Goal: Navigation & Orientation: Find specific page/section

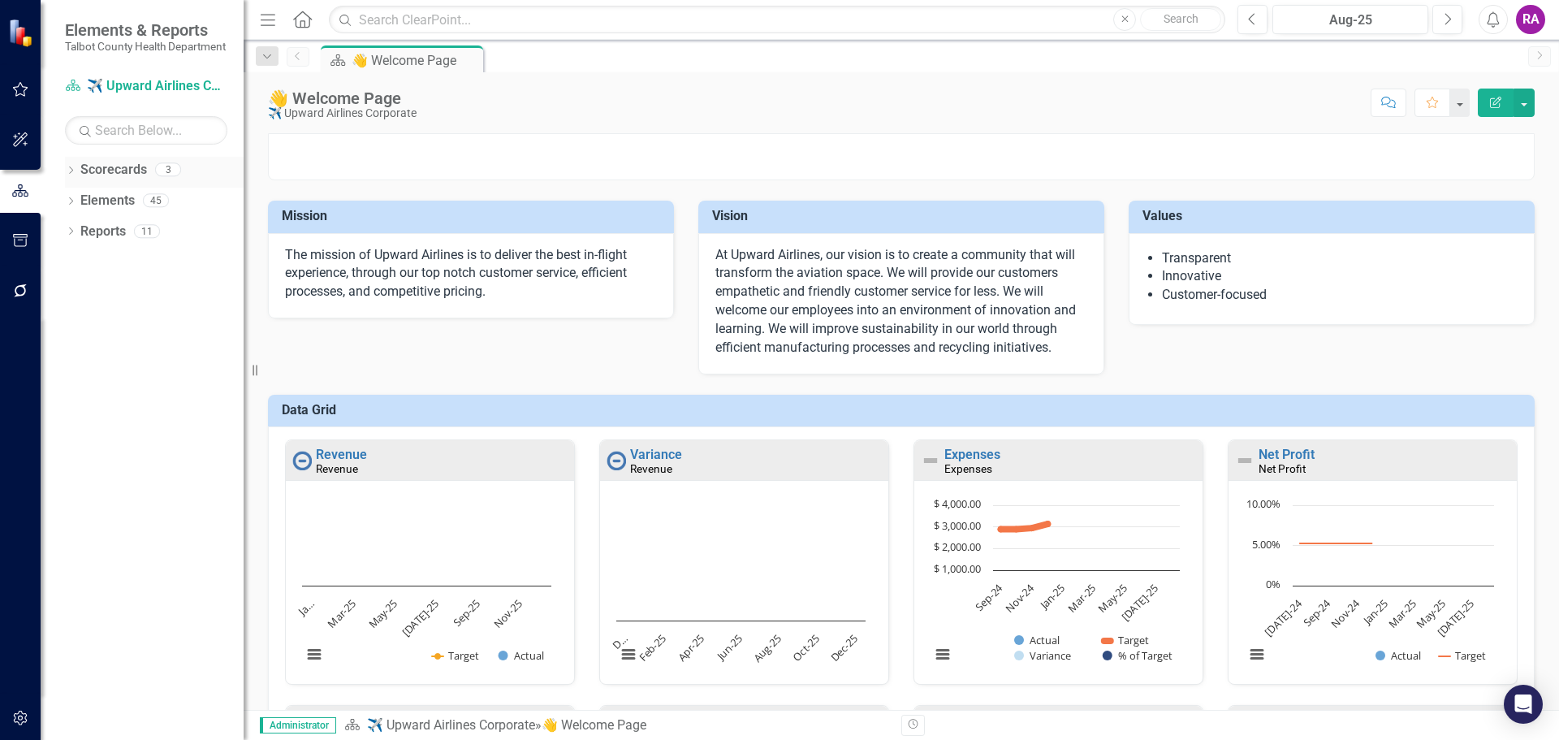
click at [73, 176] on icon "Dropdown" at bounding box center [70, 171] width 11 height 9
click at [79, 235] on icon "Dropdown" at bounding box center [79, 231] width 12 height 10
click at [164, 241] on link "Scorecard Template" at bounding box center [166, 231] width 154 height 19
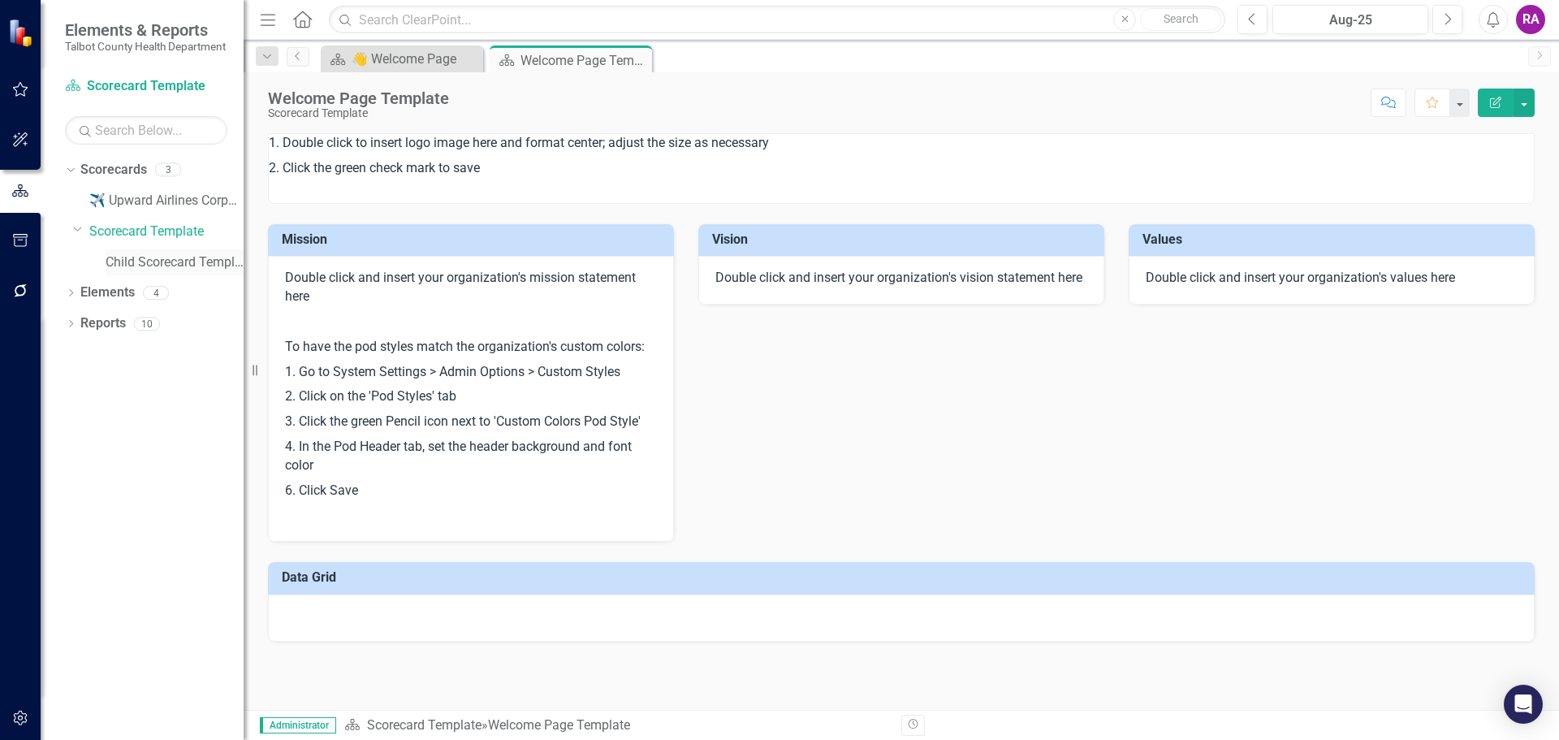
click at [187, 272] on link "Child Scorecard Template" at bounding box center [175, 262] width 138 height 19
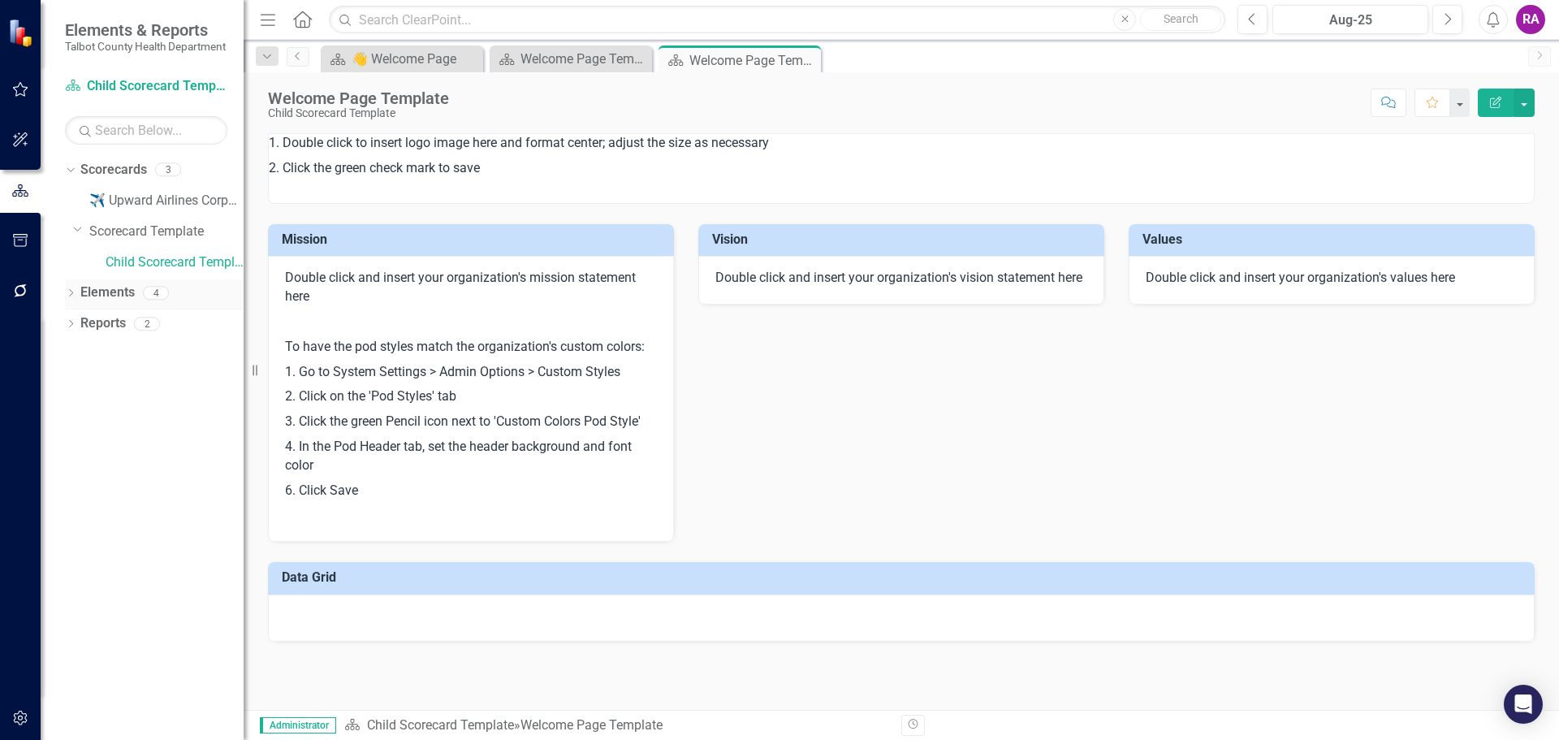
click at [74, 299] on icon "Dropdown" at bounding box center [70, 294] width 11 height 9
click at [126, 333] on link "Objective Objectives" at bounding box center [130, 323] width 83 height 19
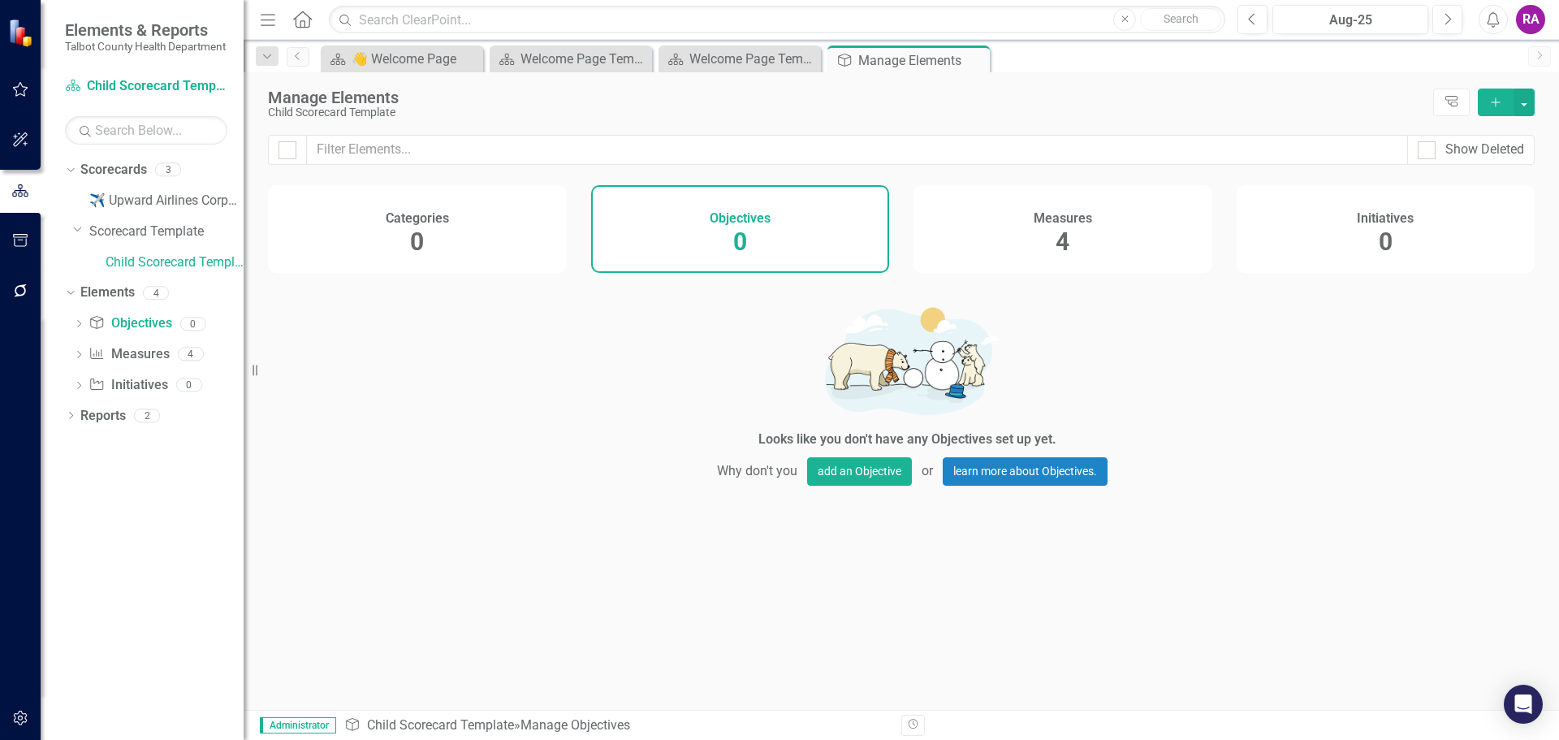
click at [304, 20] on icon "Home" at bounding box center [302, 19] width 21 height 17
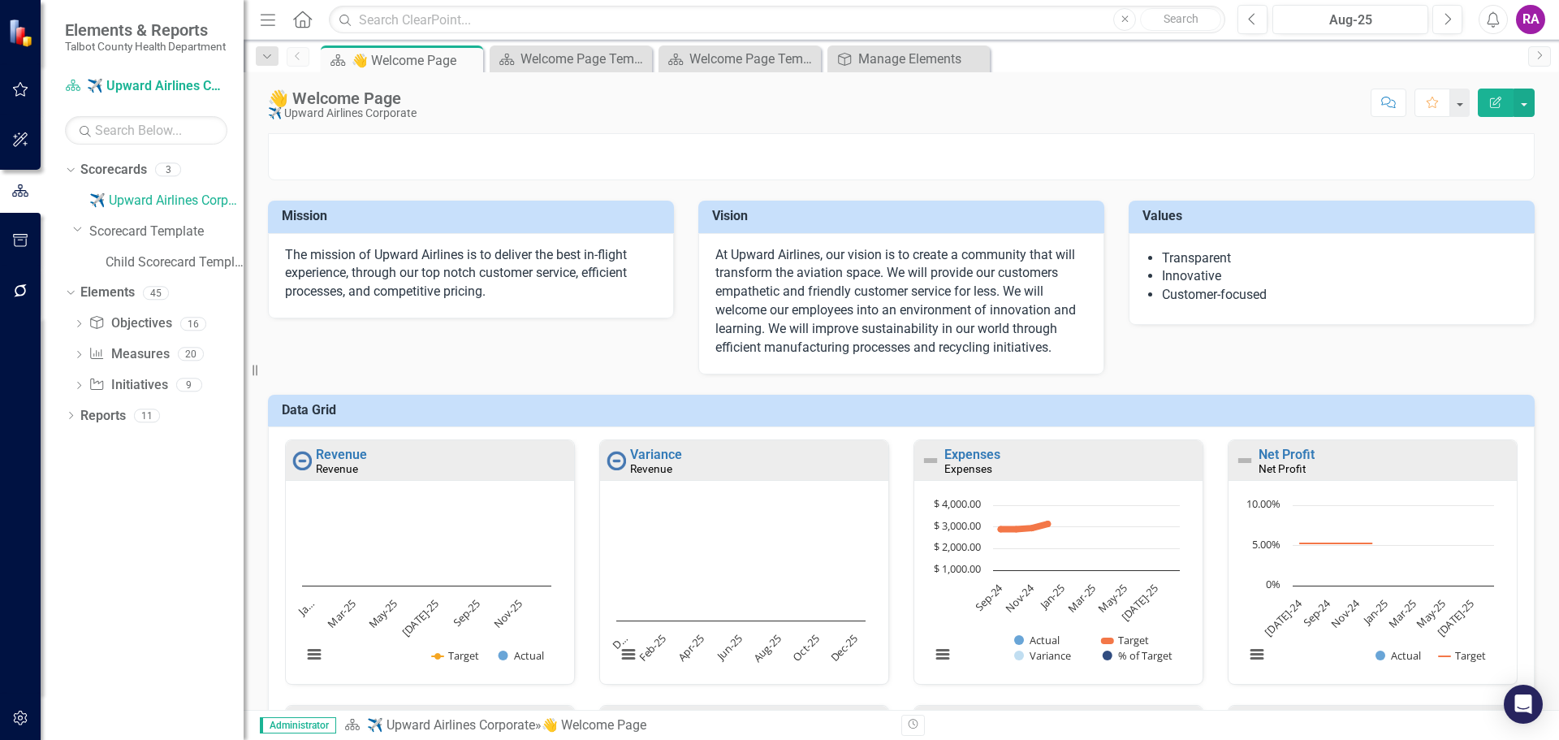
click at [29, 87] on button "button" at bounding box center [20, 90] width 37 height 34
click at [84, 210] on link "Elements" at bounding box center [107, 201] width 54 height 19
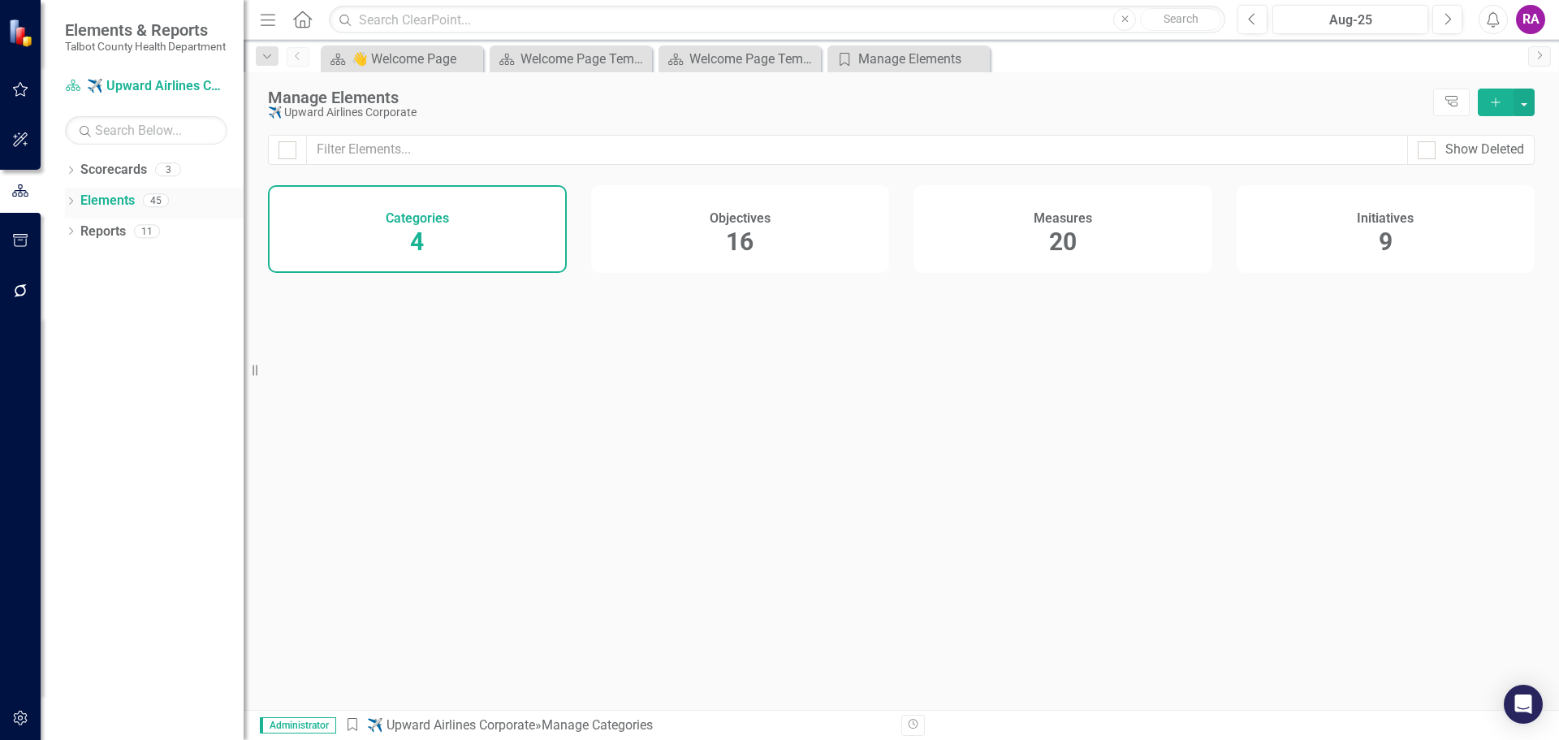
click at [65, 207] on icon "Dropdown" at bounding box center [70, 202] width 11 height 9
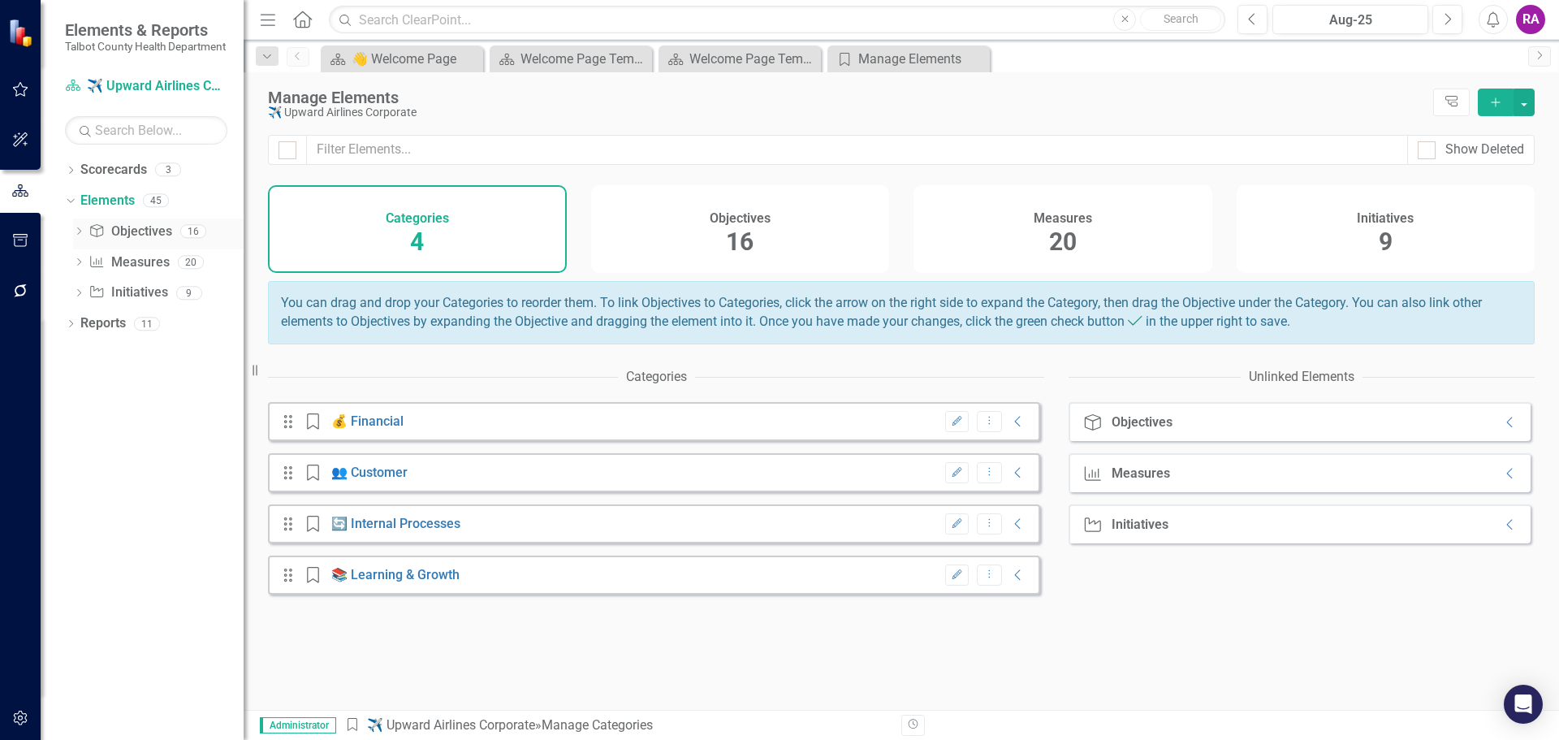
click at [141, 241] on link "Objective Objectives" at bounding box center [130, 231] width 83 height 19
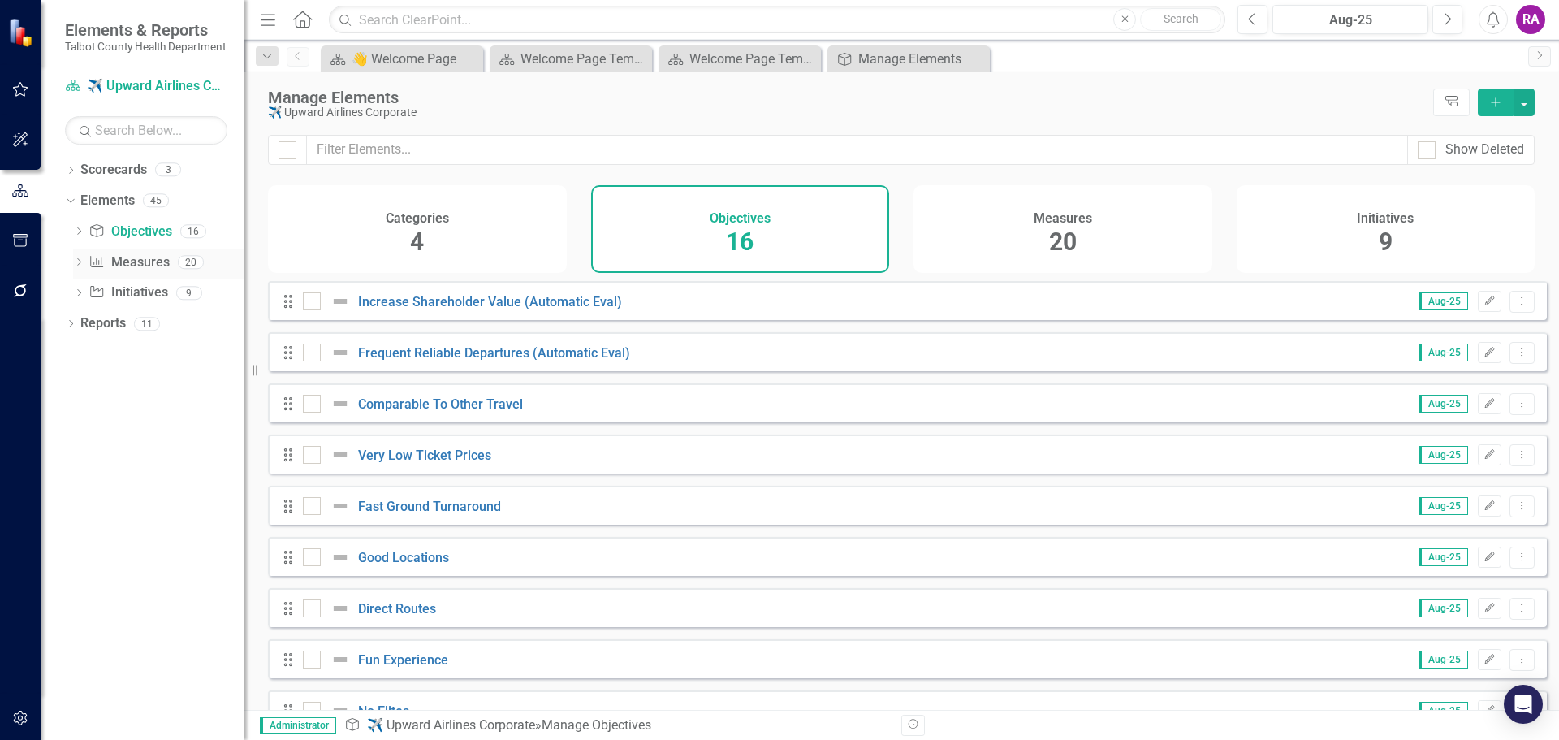
click at [114, 272] on link "Measure Measures" at bounding box center [129, 262] width 80 height 19
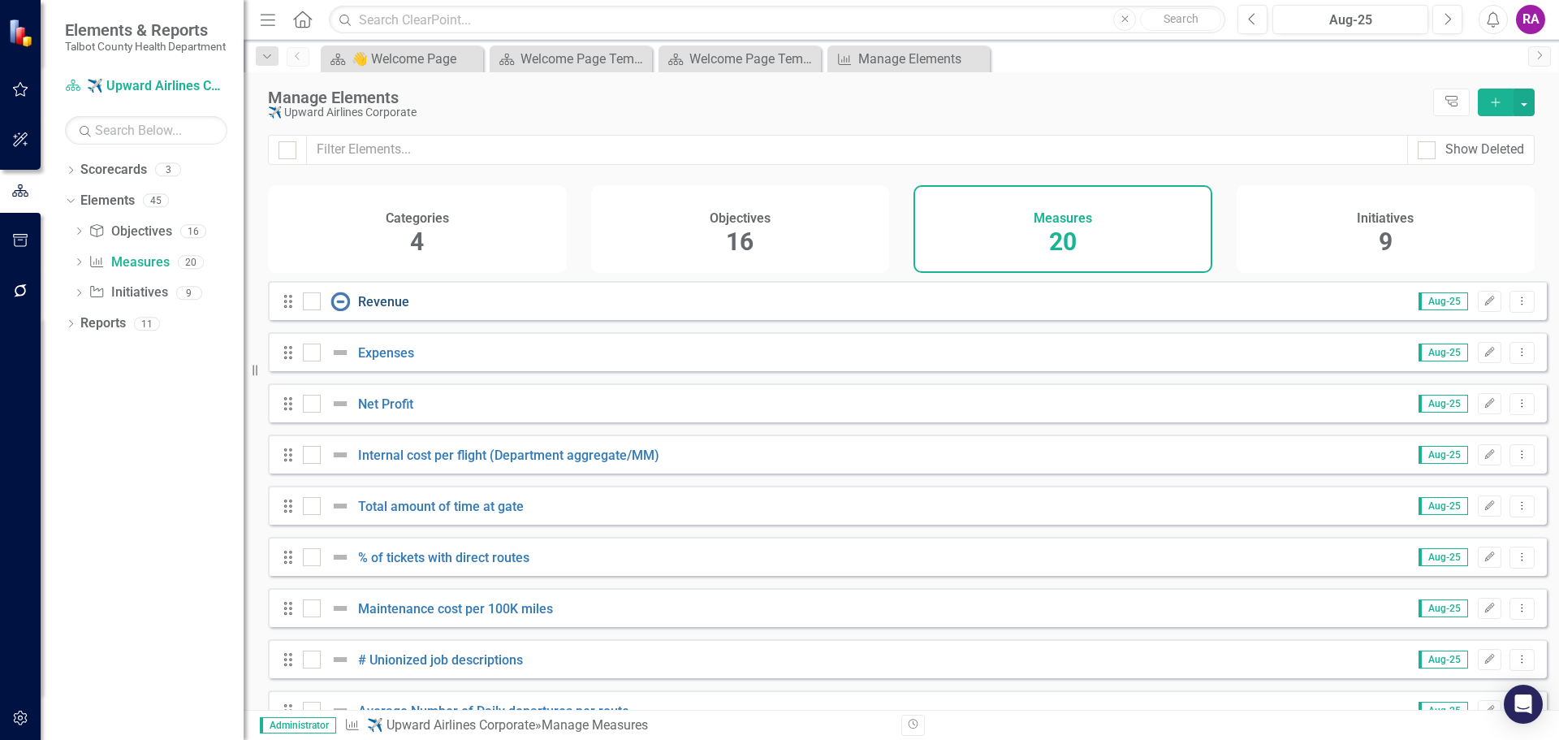
click at [379, 309] on link "Revenue" at bounding box center [383, 301] width 51 height 15
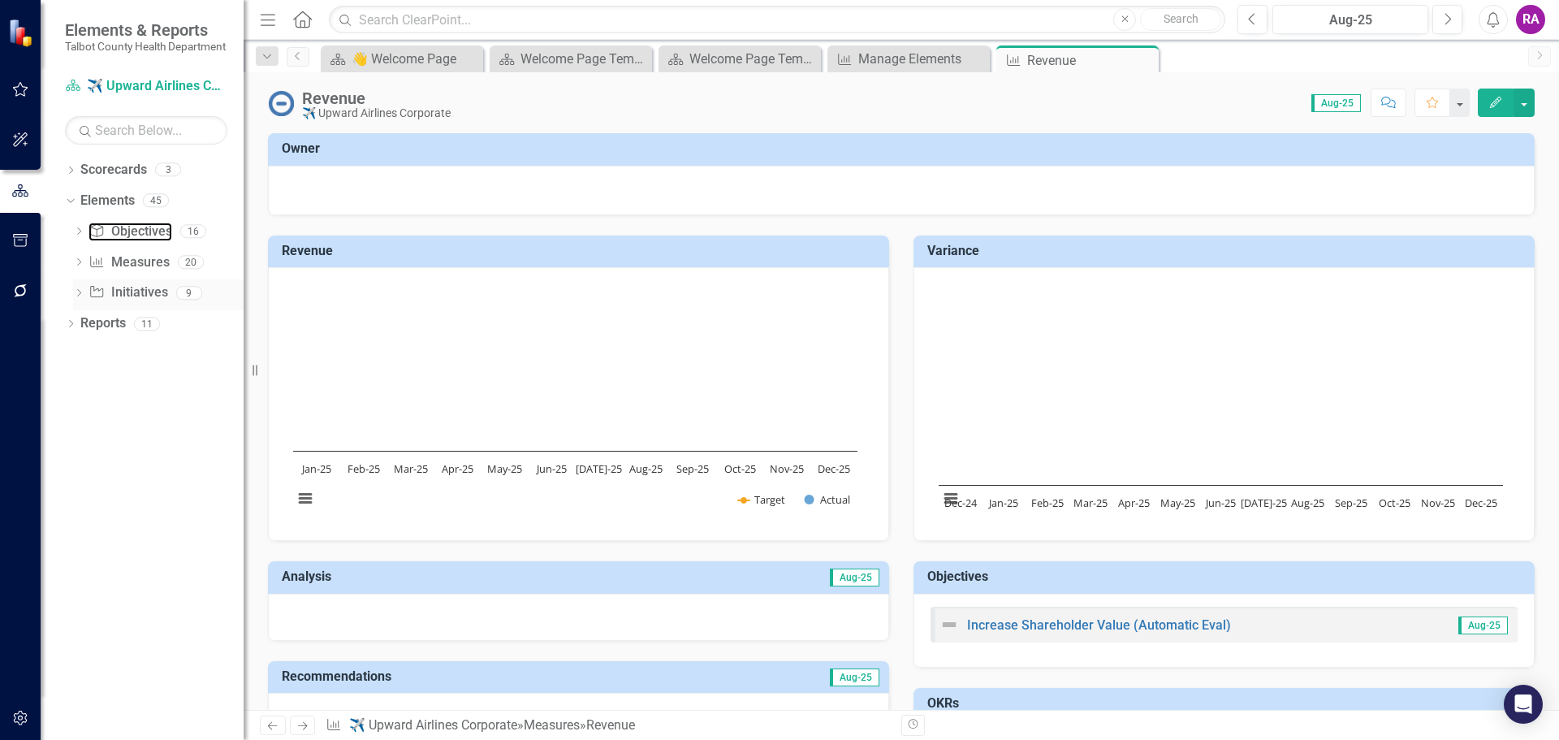
click at [128, 241] on link "Objective Objectives" at bounding box center [130, 231] width 83 height 19
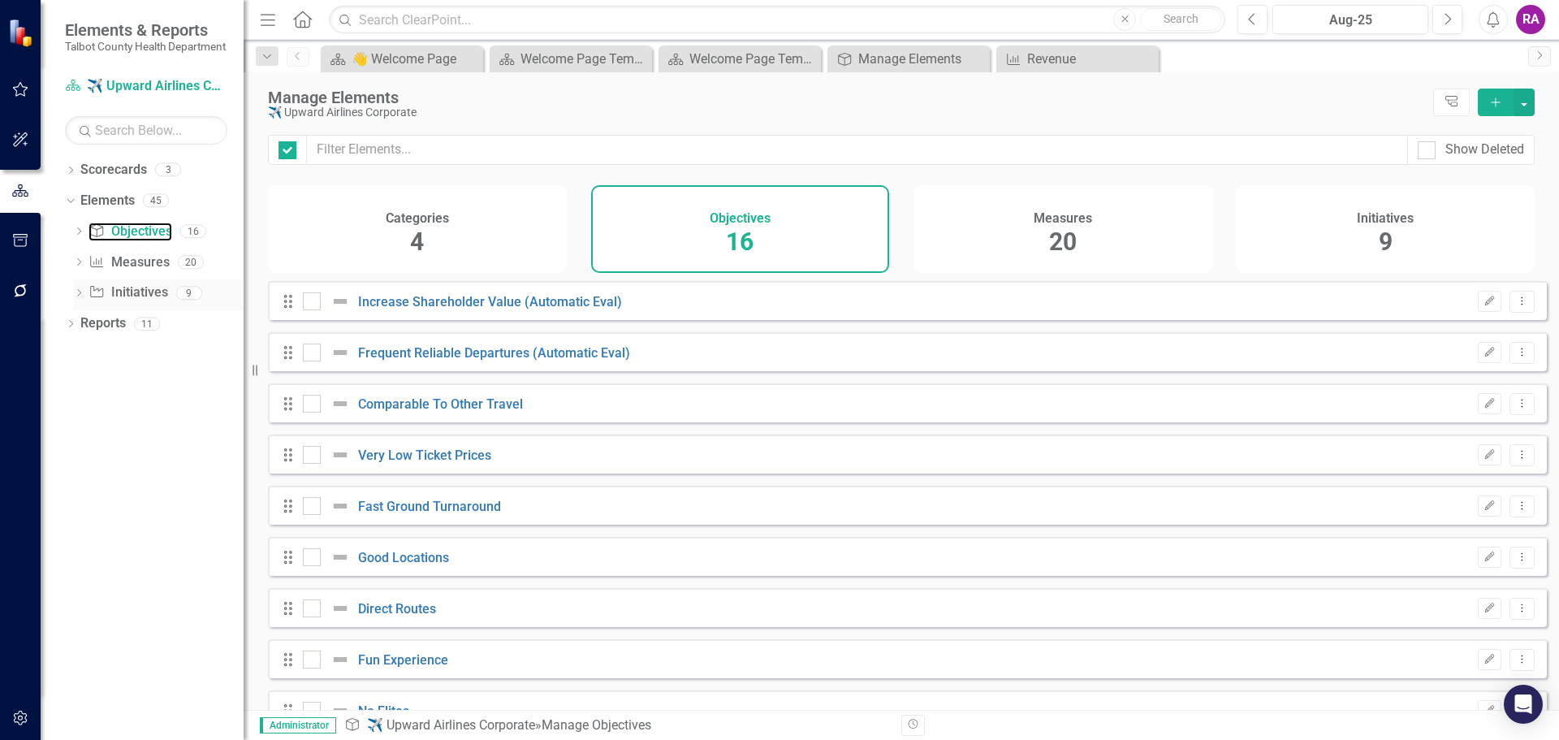
checkbox input "false"
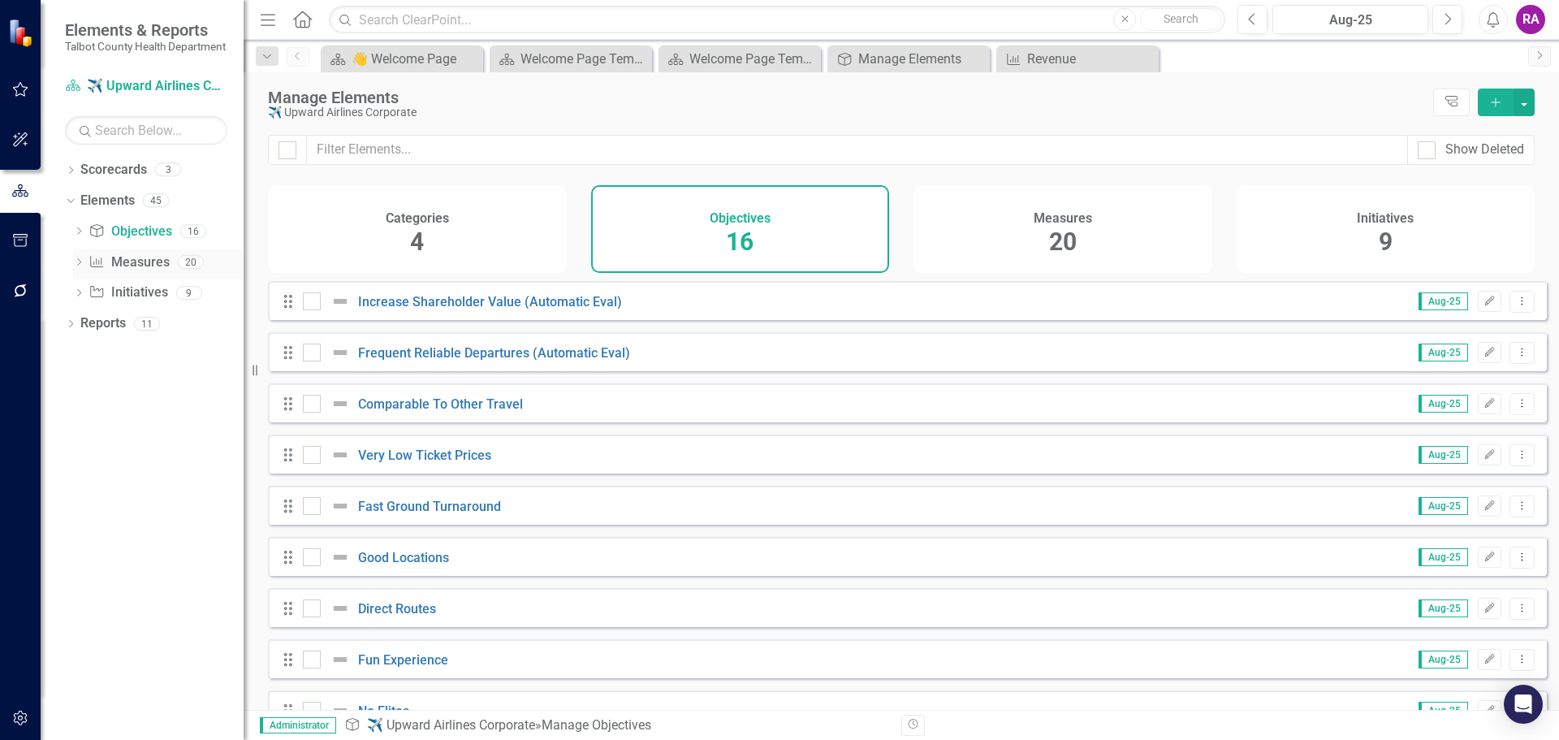
click at [130, 272] on link "Measure Measures" at bounding box center [129, 262] width 80 height 19
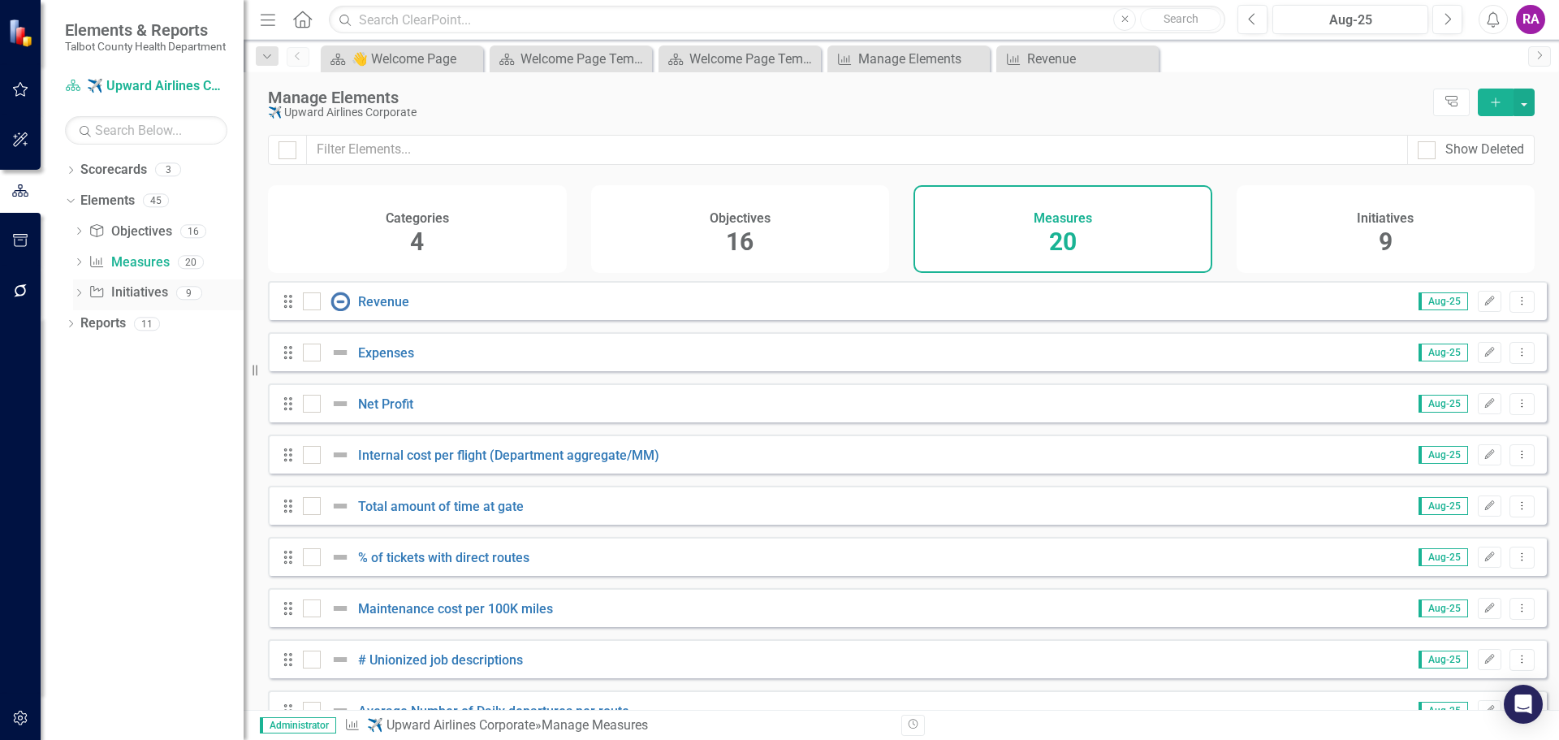
click at [134, 302] on link "Initiative Initiatives" at bounding box center [128, 292] width 79 height 19
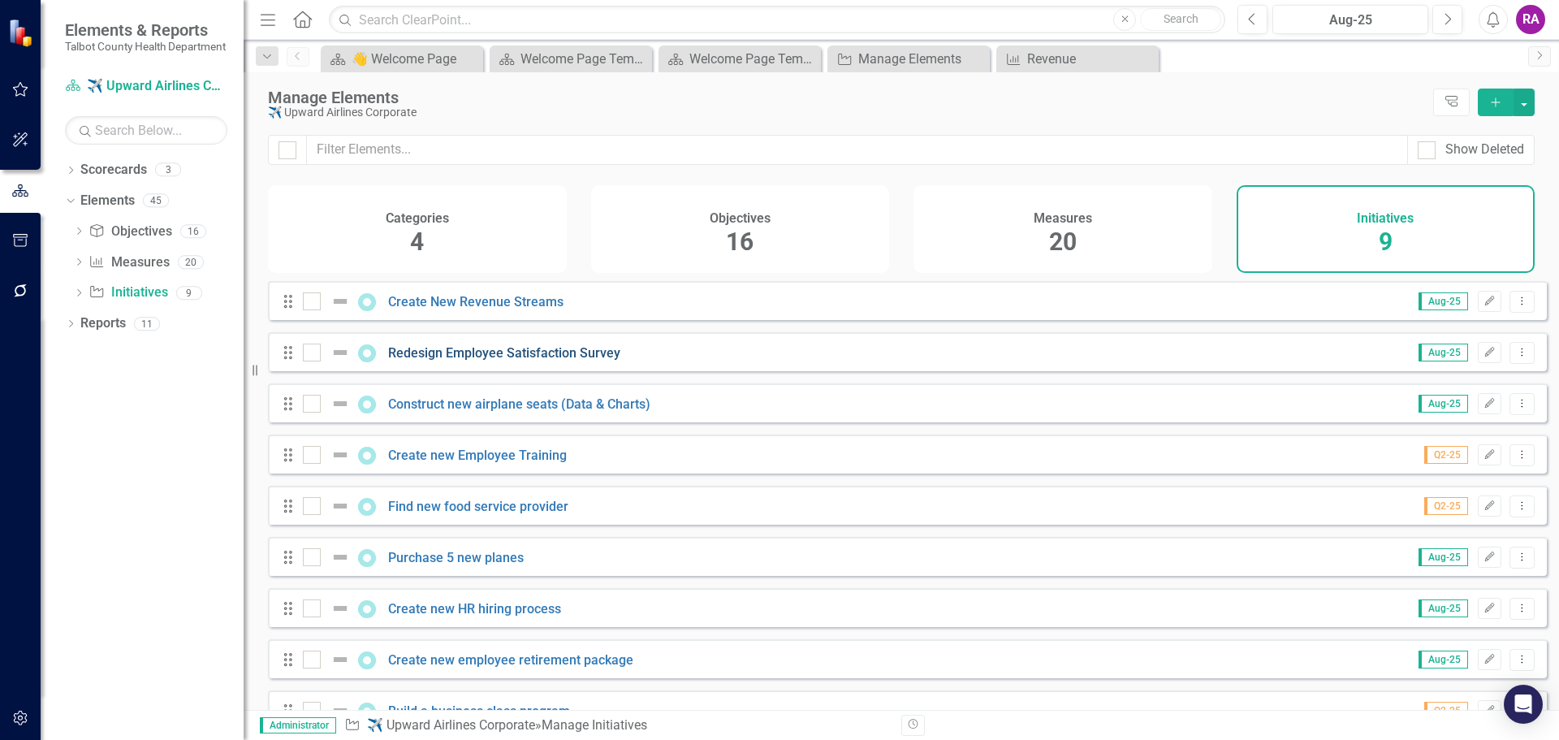
click at [460, 361] on link "Redesign Employee Satisfaction Survey" at bounding box center [504, 352] width 232 height 15
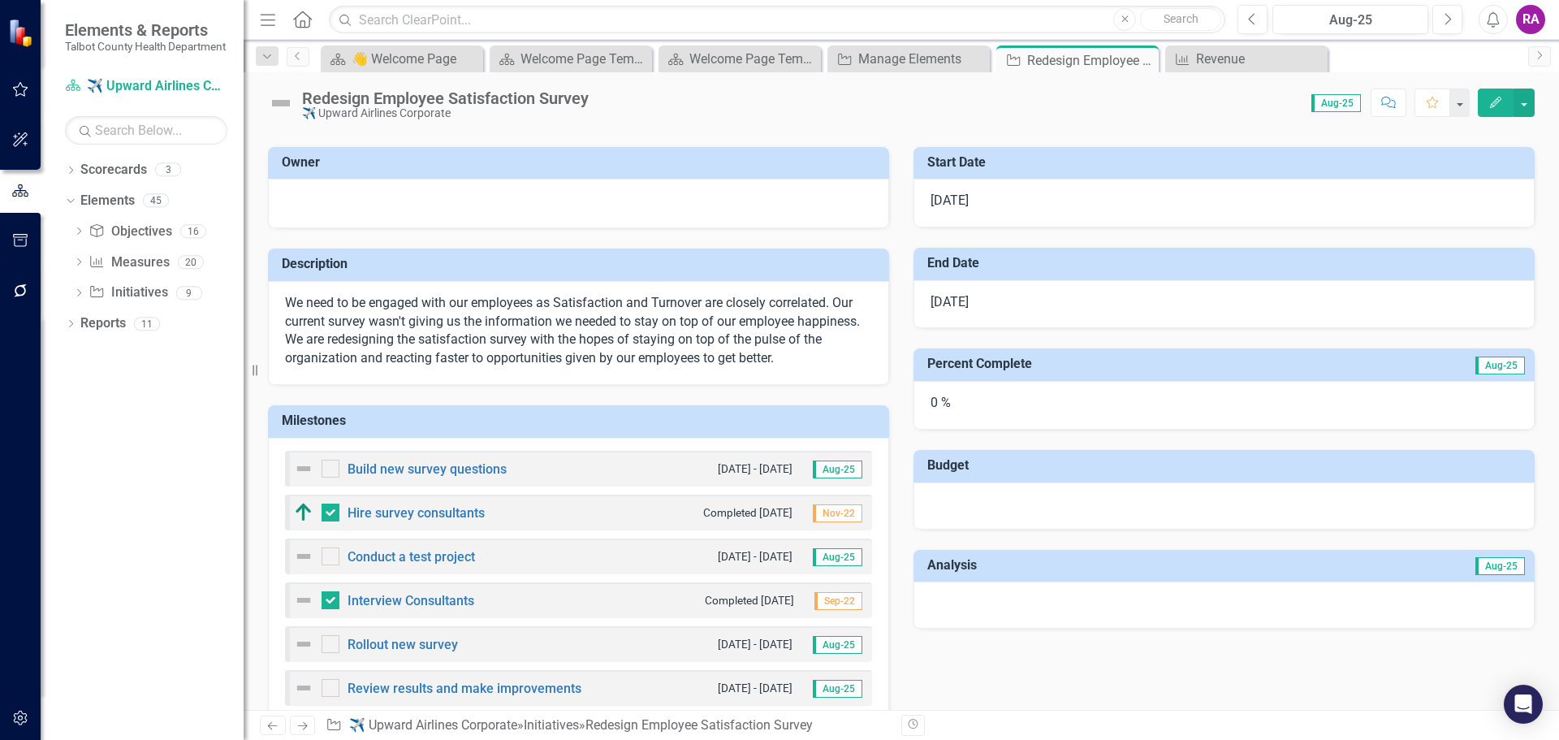
scroll to position [317, 0]
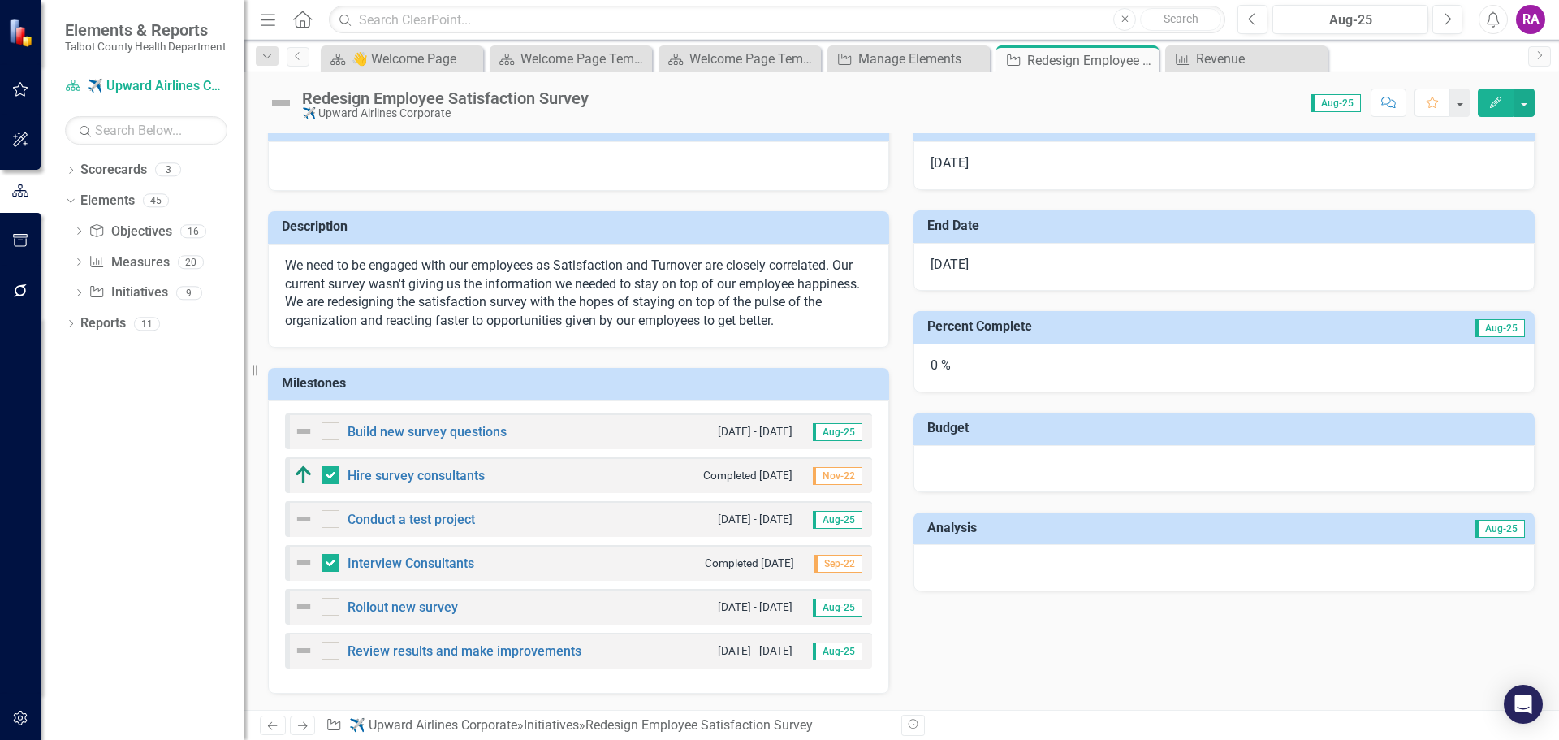
click at [901, 369] on div "Percent Complete Aug-25 0 %" at bounding box center [1224, 341] width 646 height 101
click at [22, 90] on icon "button" at bounding box center [20, 89] width 17 height 13
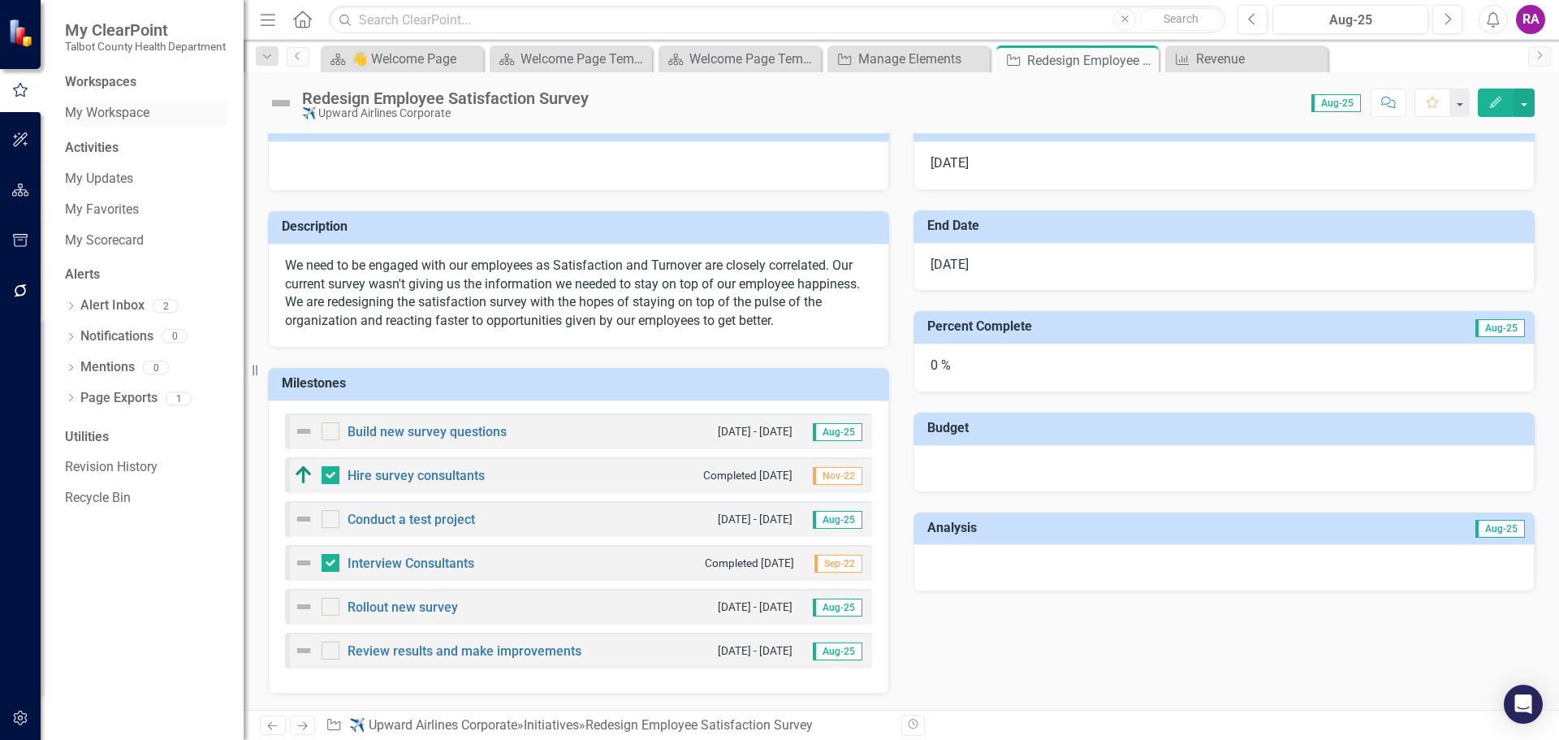
click at [89, 123] on link "My Workspace" at bounding box center [146, 113] width 162 height 19
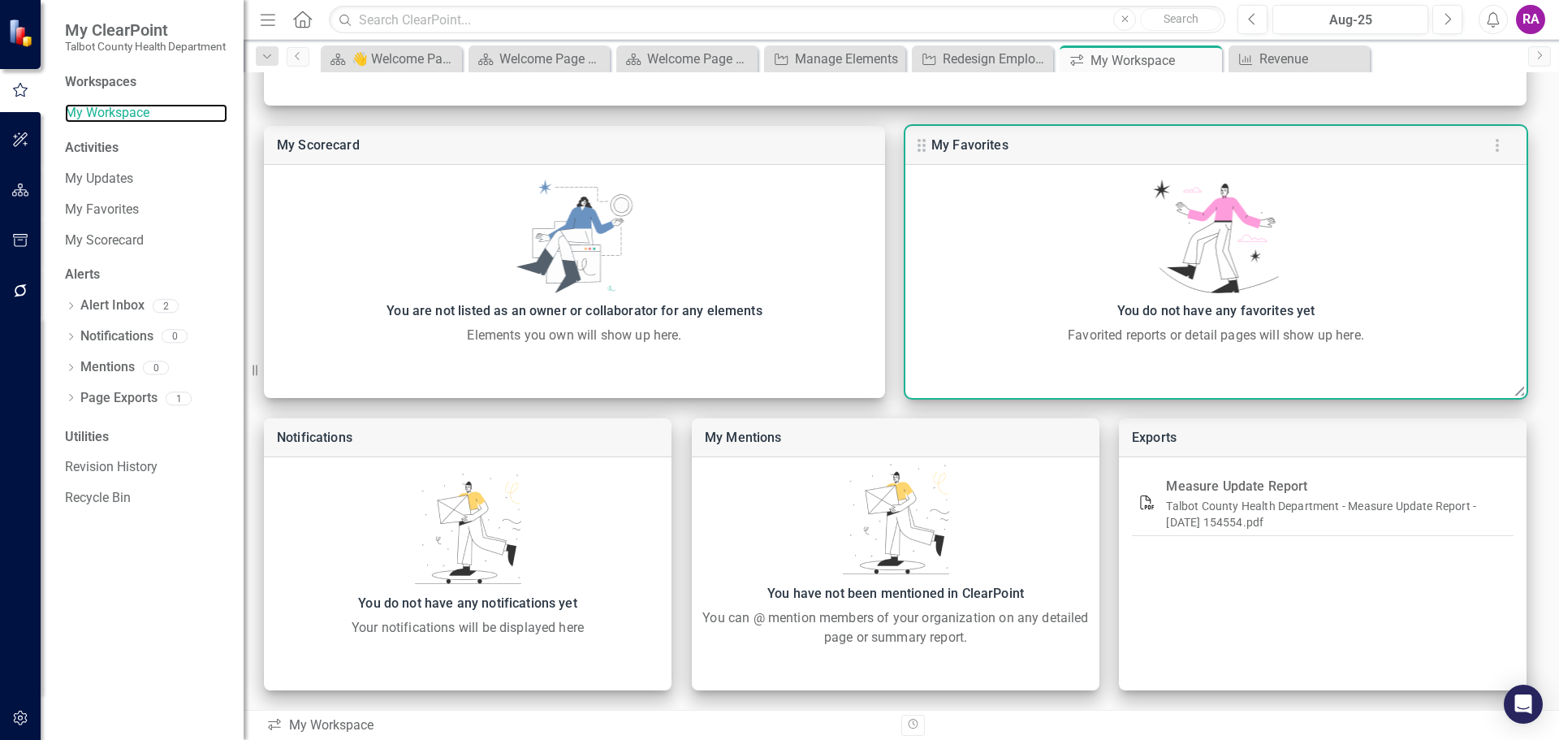
scroll to position [384, 0]
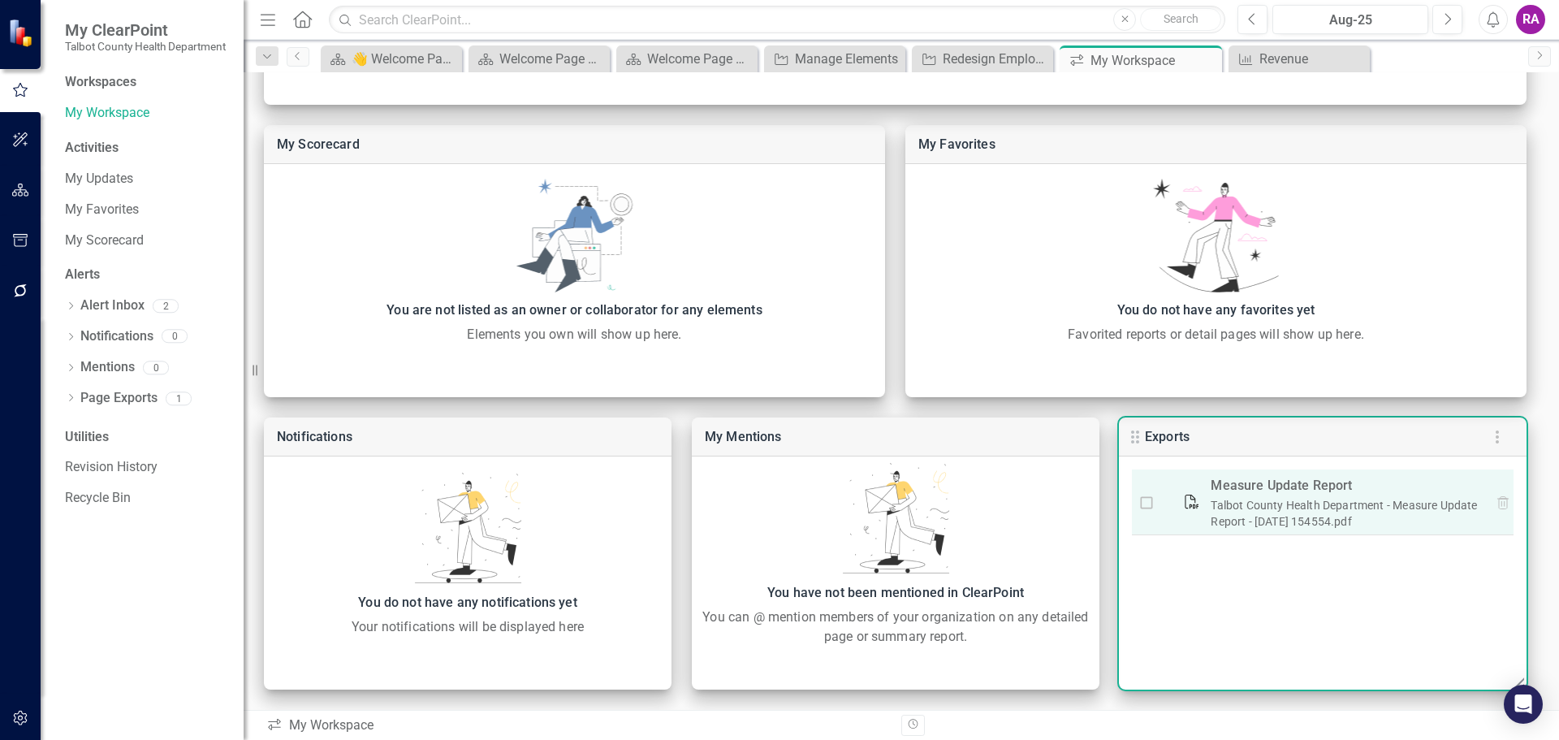
click at [1239, 495] on div "Measure Update Report" at bounding box center [1345, 485] width 269 height 23
click at [1255, 500] on link "Talbot County Health Department - Measure Update Report - [DATE] 154554.pdf" at bounding box center [1344, 513] width 266 height 29
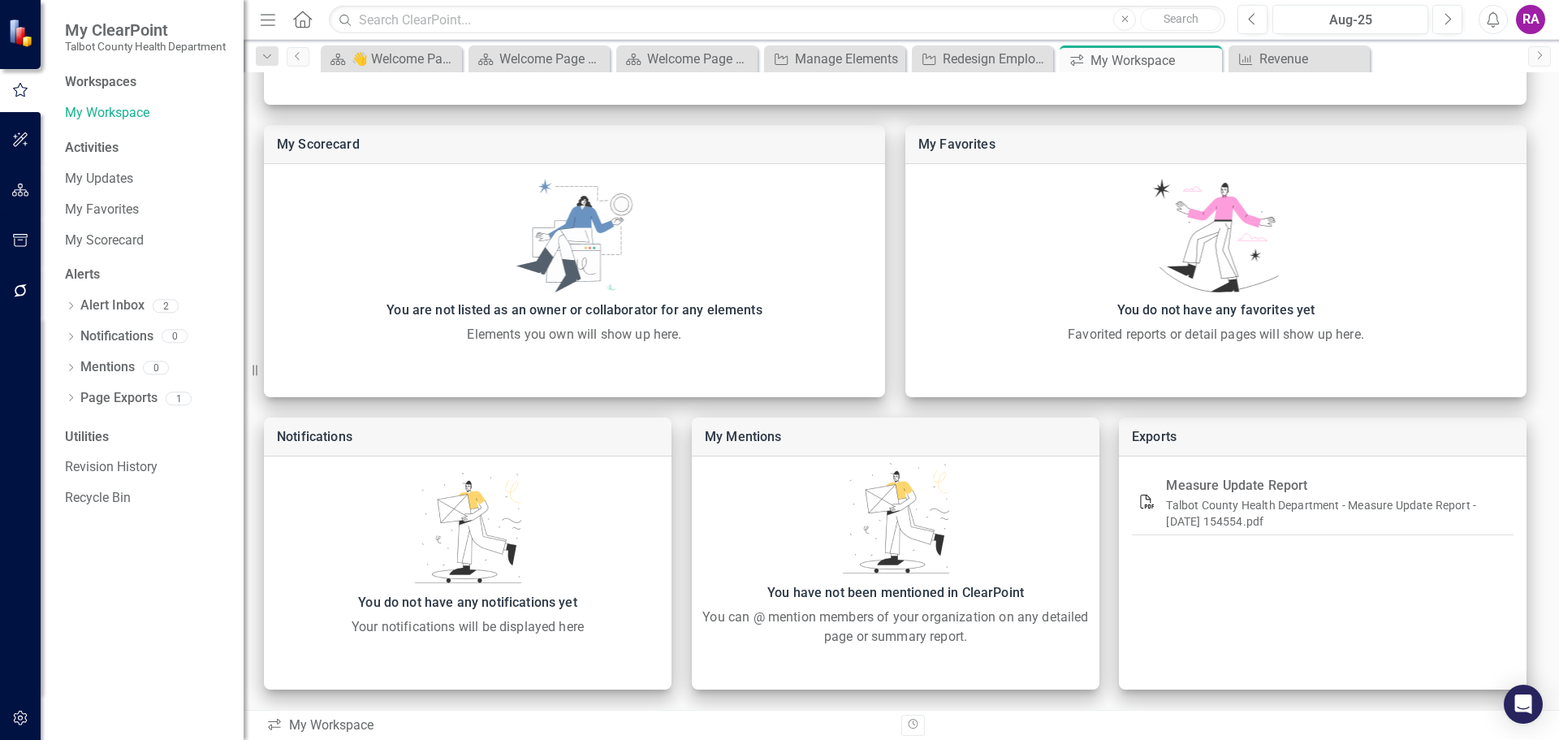
click at [1118, 411] on div "My Scorecard You are not listed as an owner or collaborator for any elements El…" at bounding box center [901, 224] width 1315 height 970
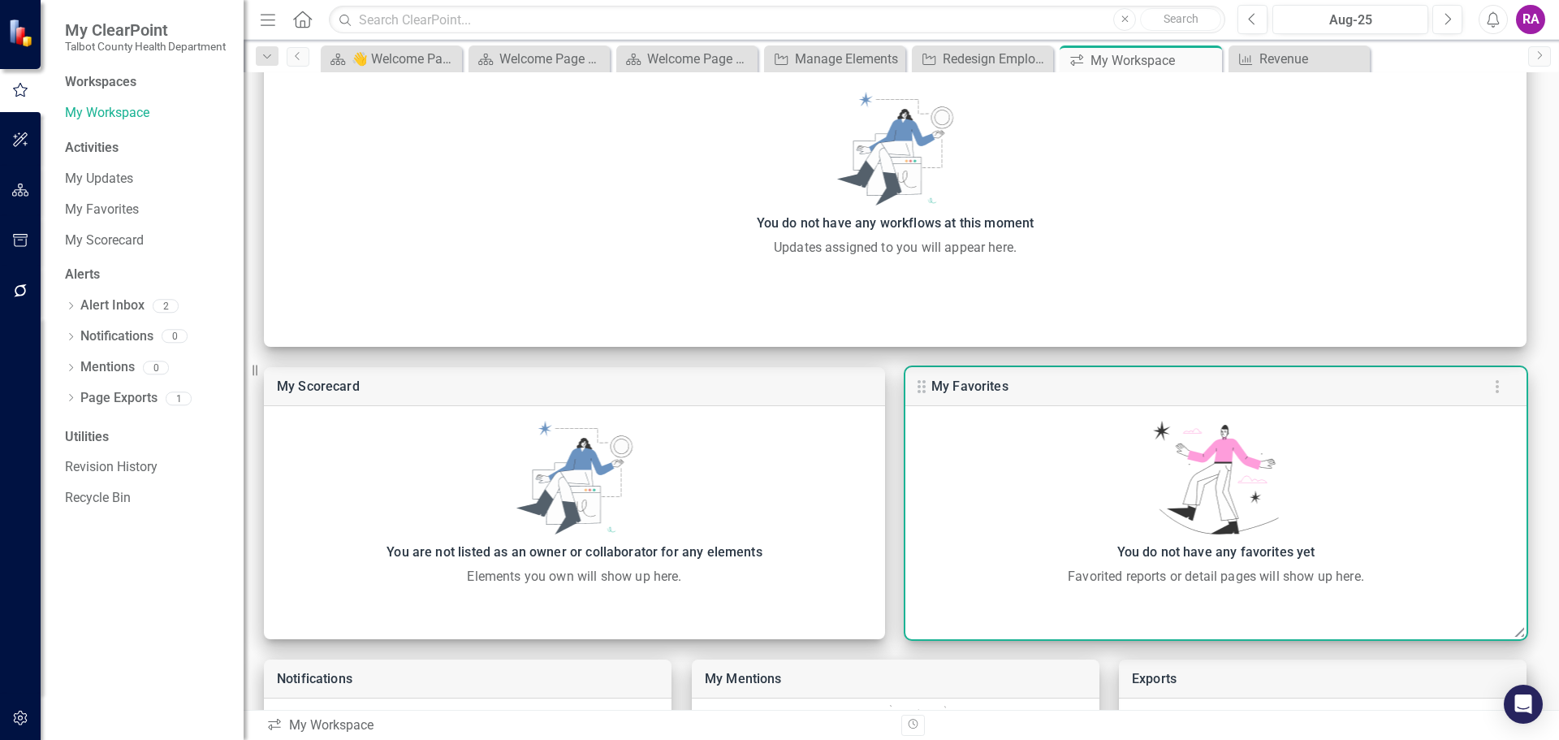
scroll to position [0, 0]
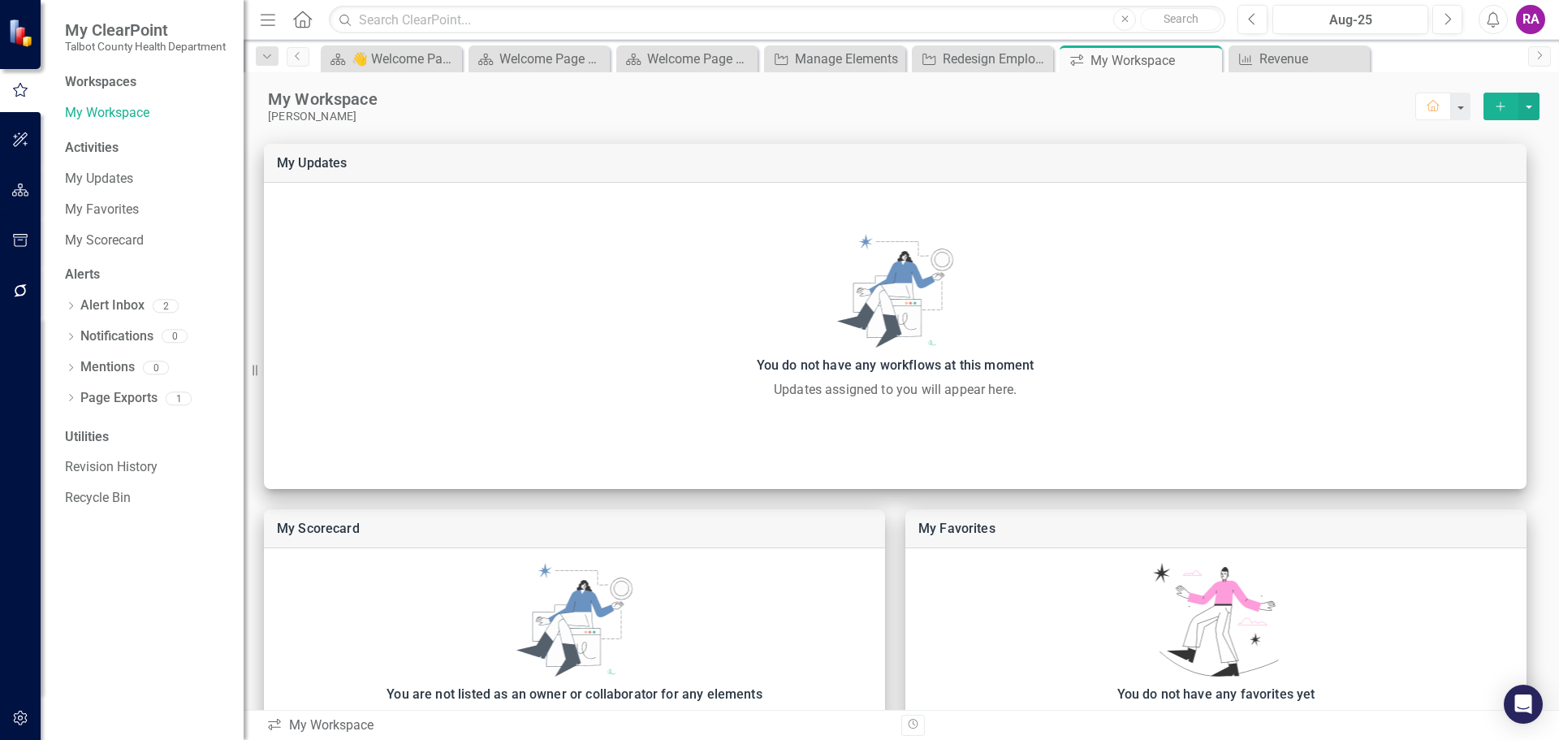
click at [79, 158] on div "Activities" at bounding box center [146, 148] width 162 height 19
click at [86, 158] on div "Activities" at bounding box center [146, 148] width 162 height 19
click at [114, 188] on link "My Updates" at bounding box center [146, 179] width 162 height 19
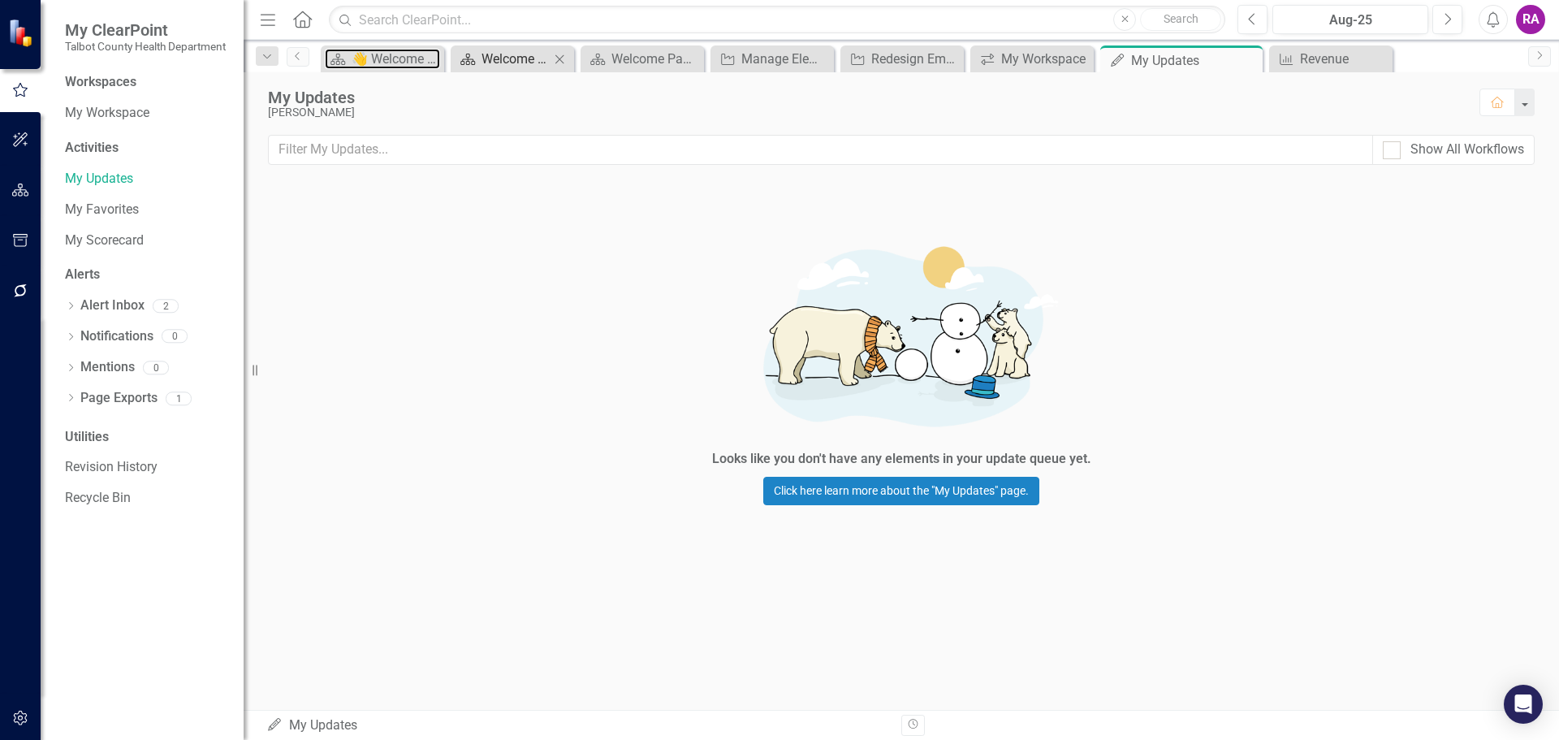
click at [394, 63] on div "👋 Welcome Page" at bounding box center [396, 59] width 89 height 20
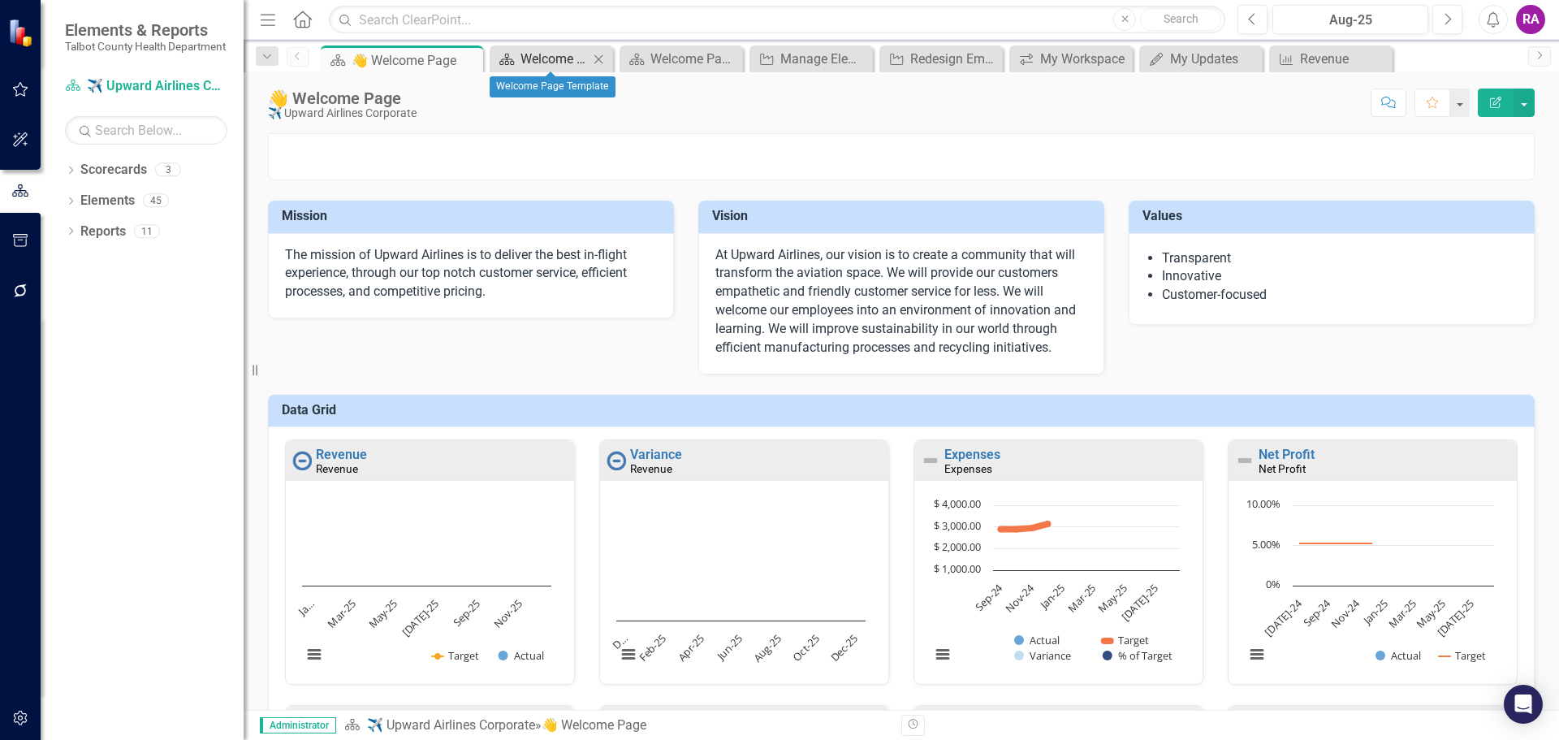
click at [507, 58] on icon at bounding box center [506, 59] width 15 height 11
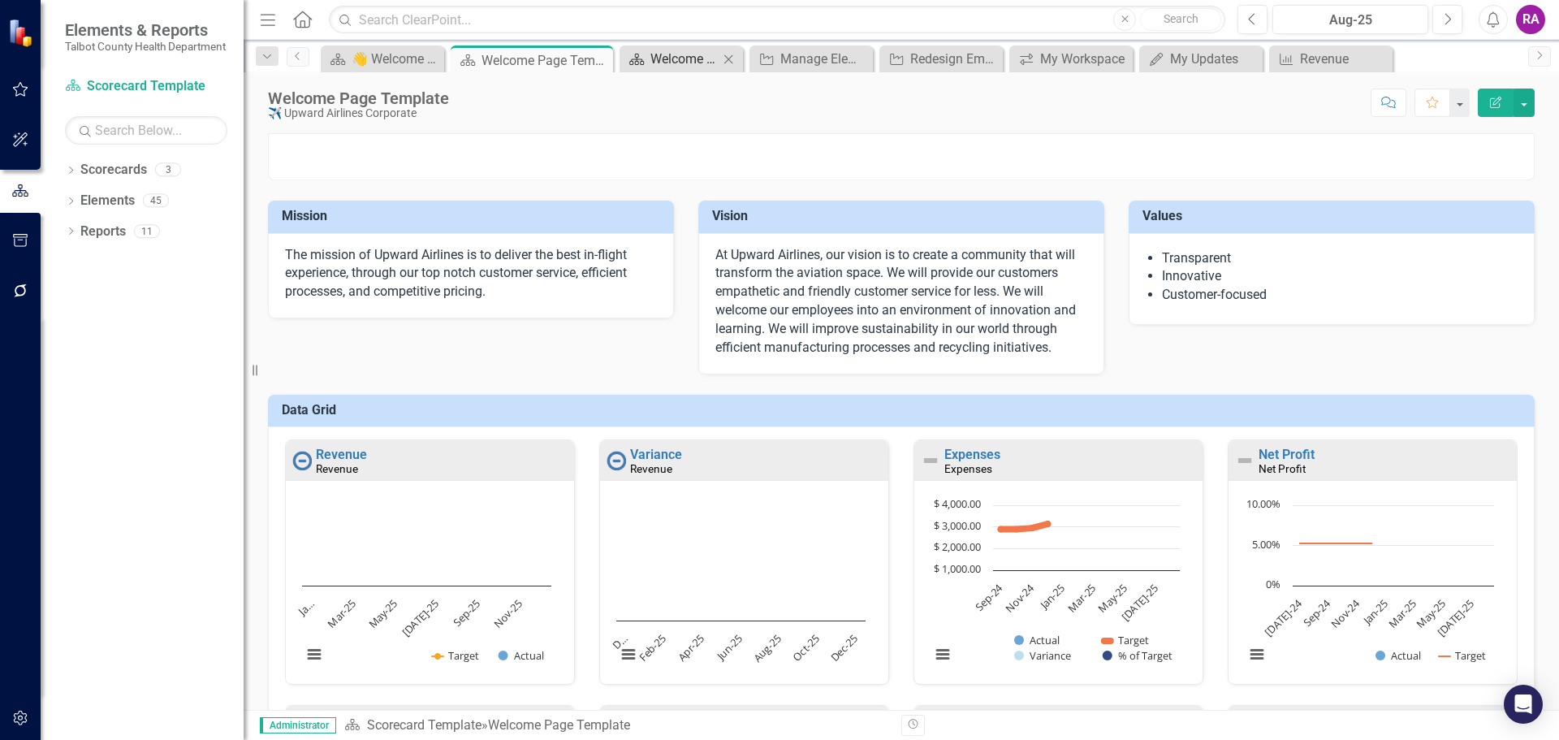
click at [685, 57] on div "Welcome Page Template" at bounding box center [684, 59] width 68 height 20
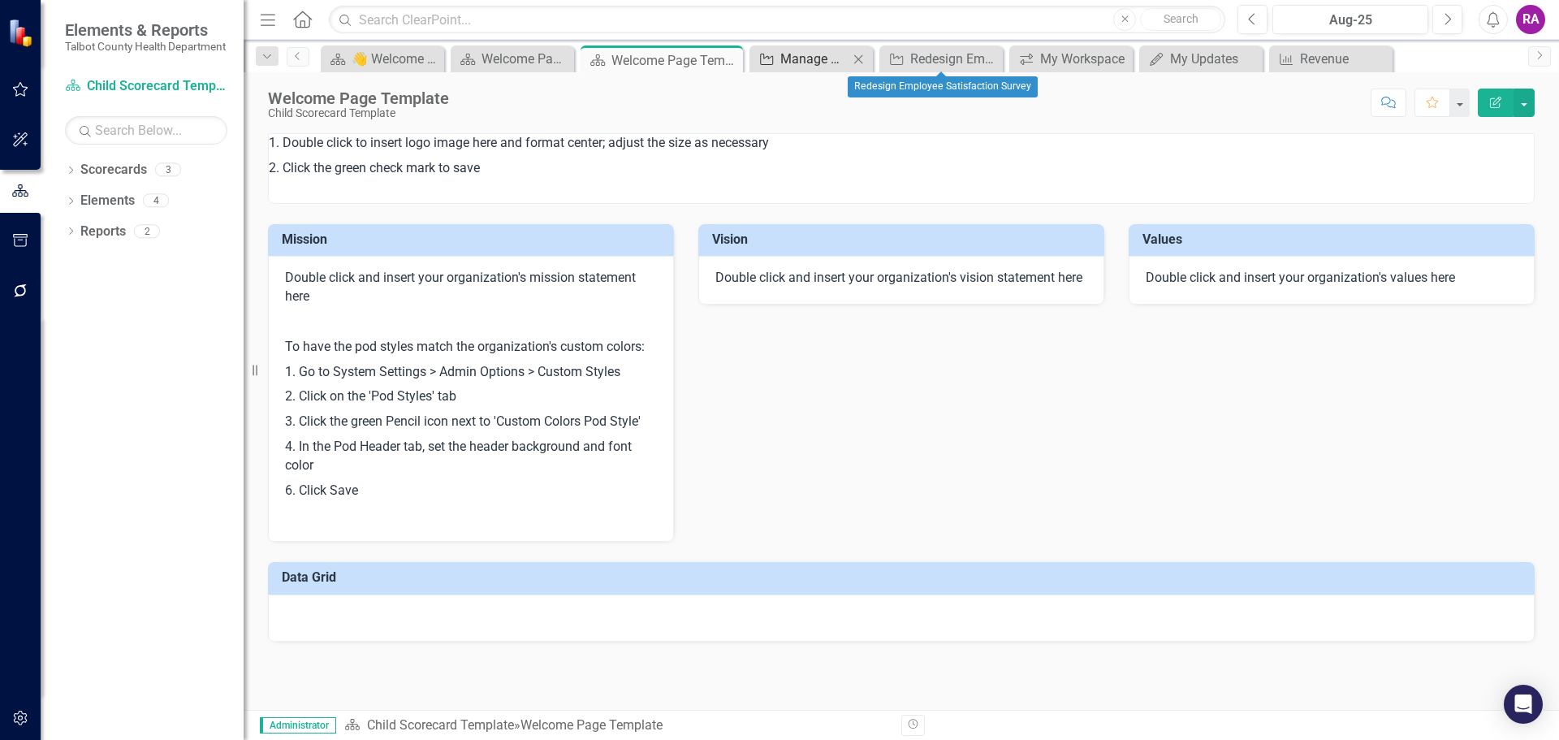
click at [836, 61] on div "Manage Elements" at bounding box center [814, 59] width 68 height 20
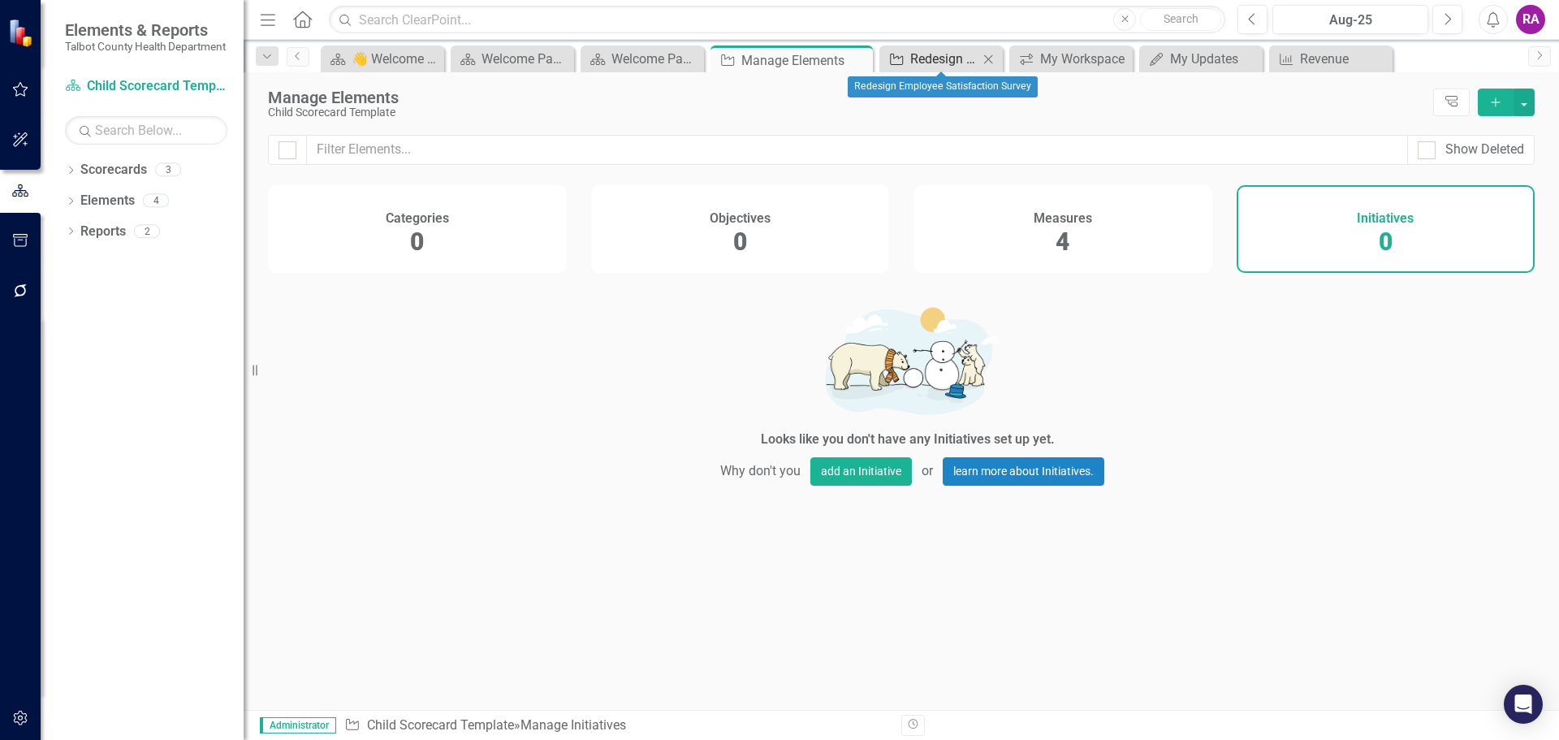
click at [920, 54] on div "Redesign Employee Satisfaction Survey" at bounding box center [944, 59] width 68 height 20
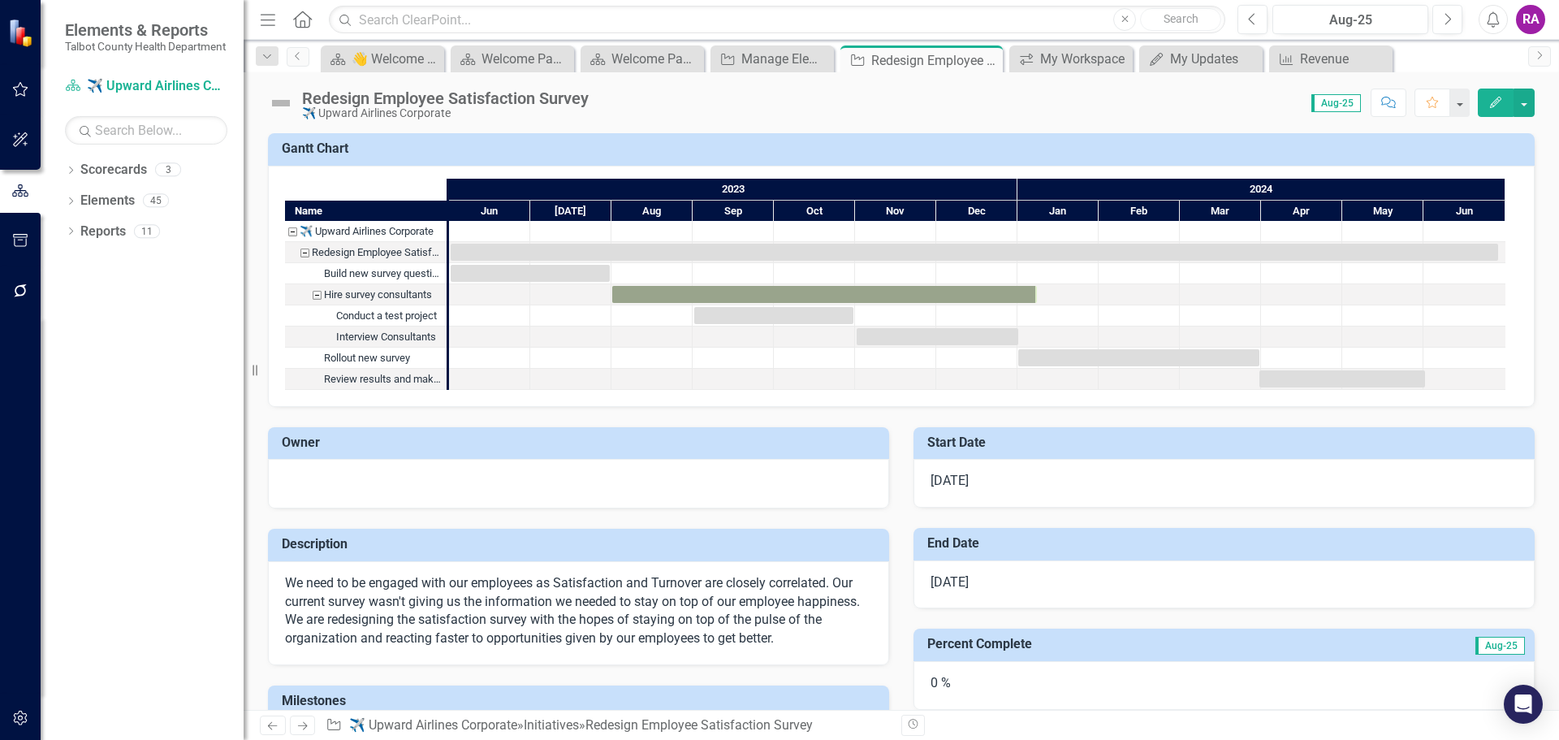
checkbox input "true"
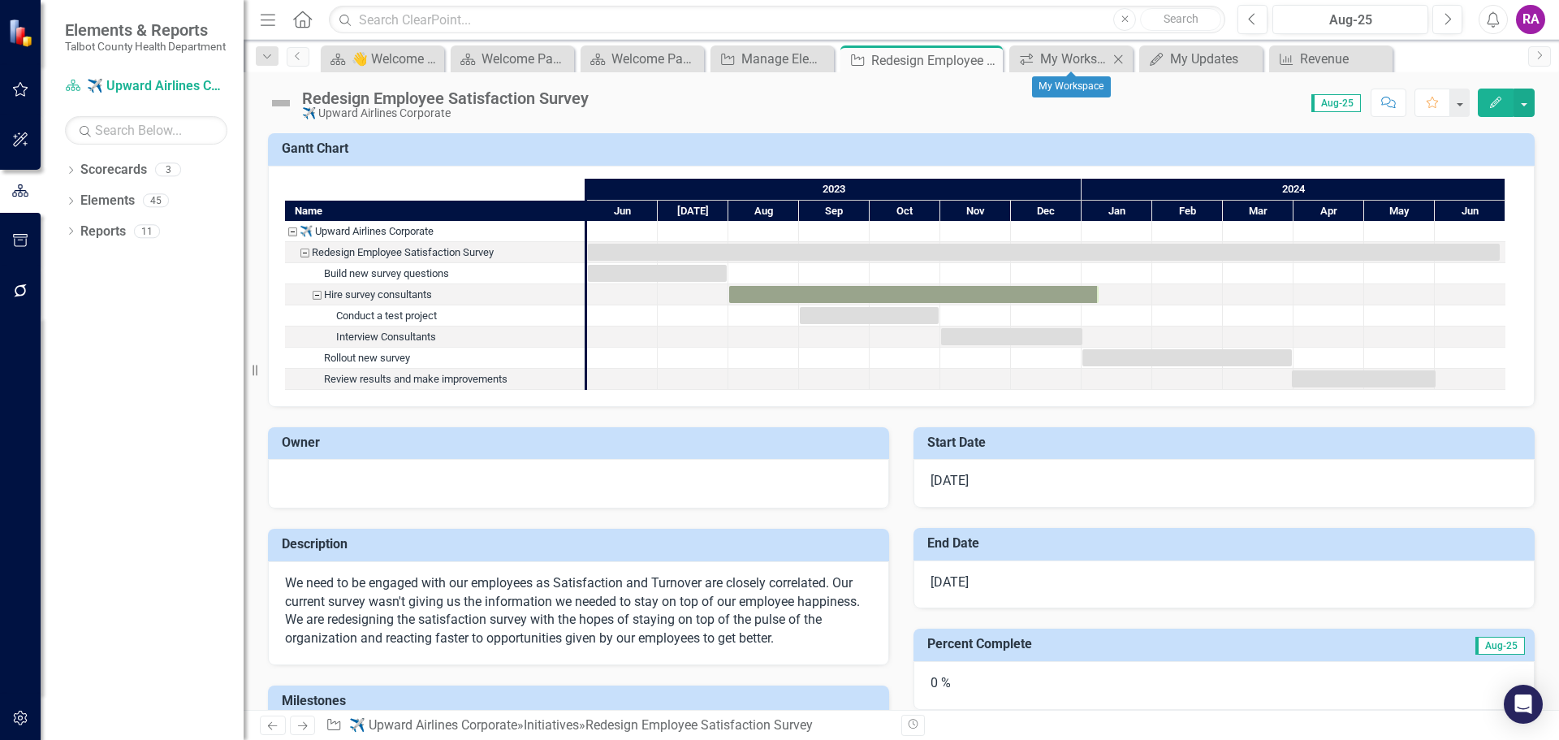
click at [1120, 56] on icon "Close" at bounding box center [1118, 59] width 16 height 13
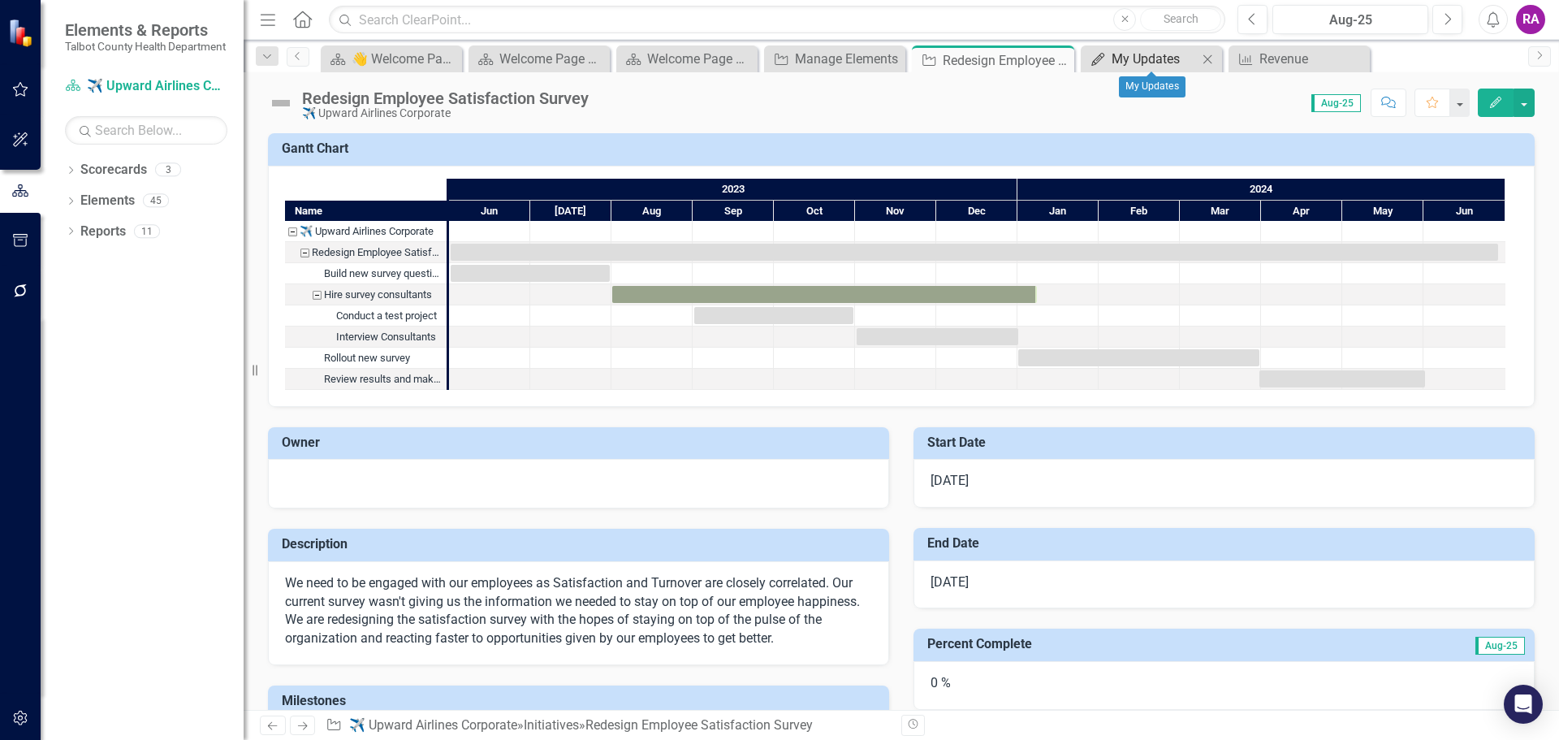
click at [1159, 56] on div "My Updates" at bounding box center [1155, 59] width 86 height 20
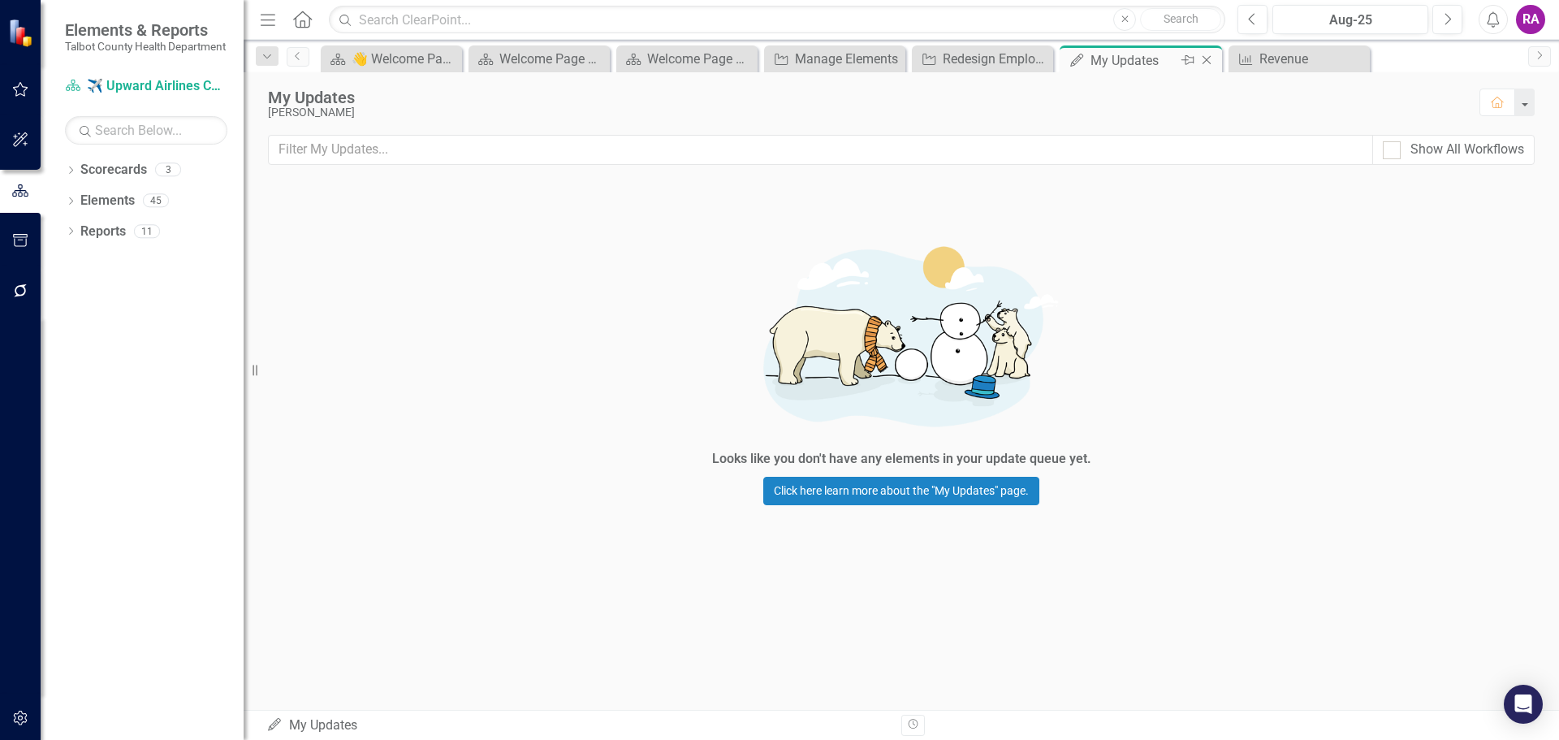
click at [1208, 59] on icon "Close" at bounding box center [1206, 60] width 16 height 13
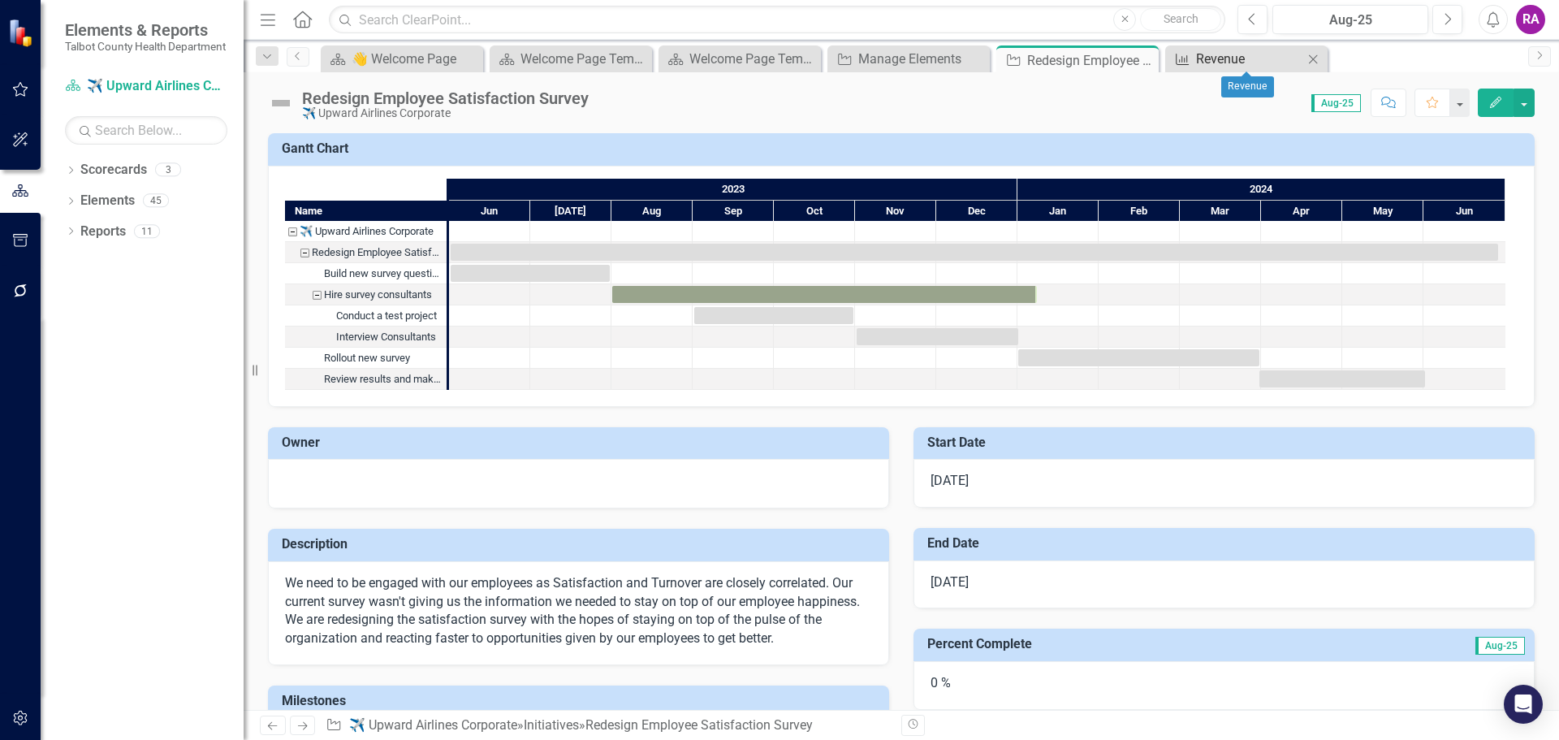
click at [1244, 56] on div "Revenue" at bounding box center [1249, 59] width 107 height 20
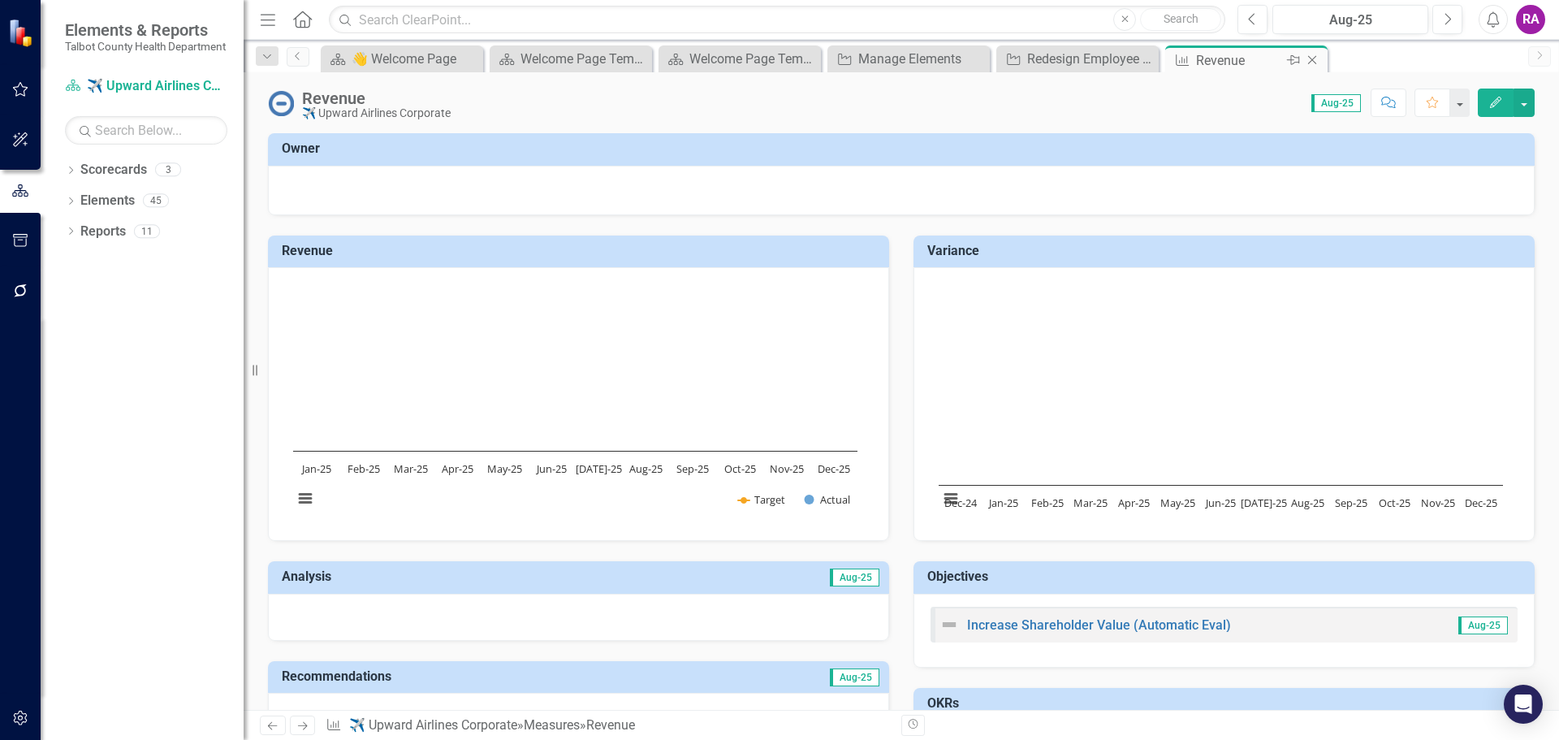
click at [1312, 58] on icon "Close" at bounding box center [1312, 60] width 16 height 13
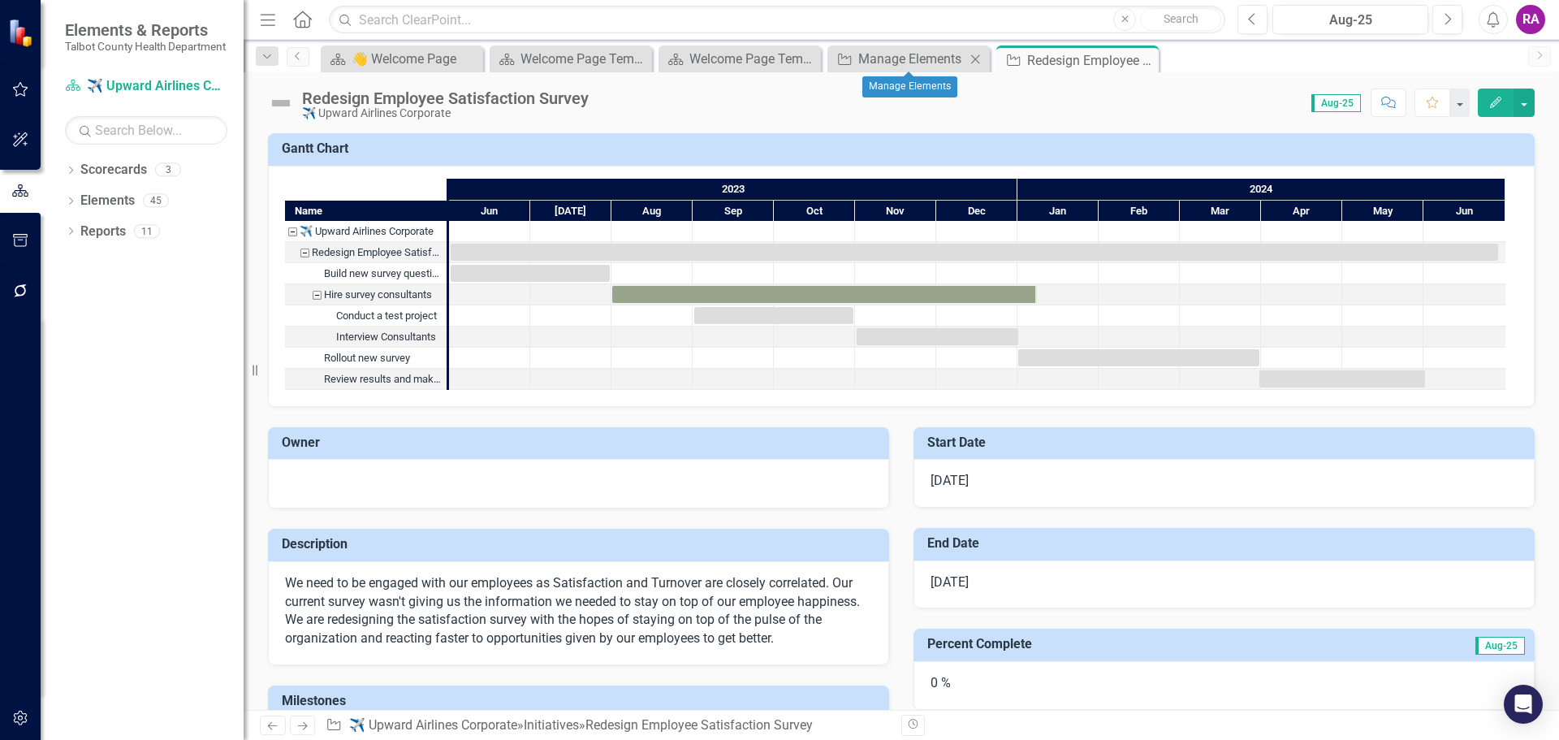
click at [900, 48] on div "Initiative Manage Elements Close" at bounding box center [908, 58] width 162 height 27
click at [763, 59] on div "Welcome Page Template" at bounding box center [742, 59] width 107 height 20
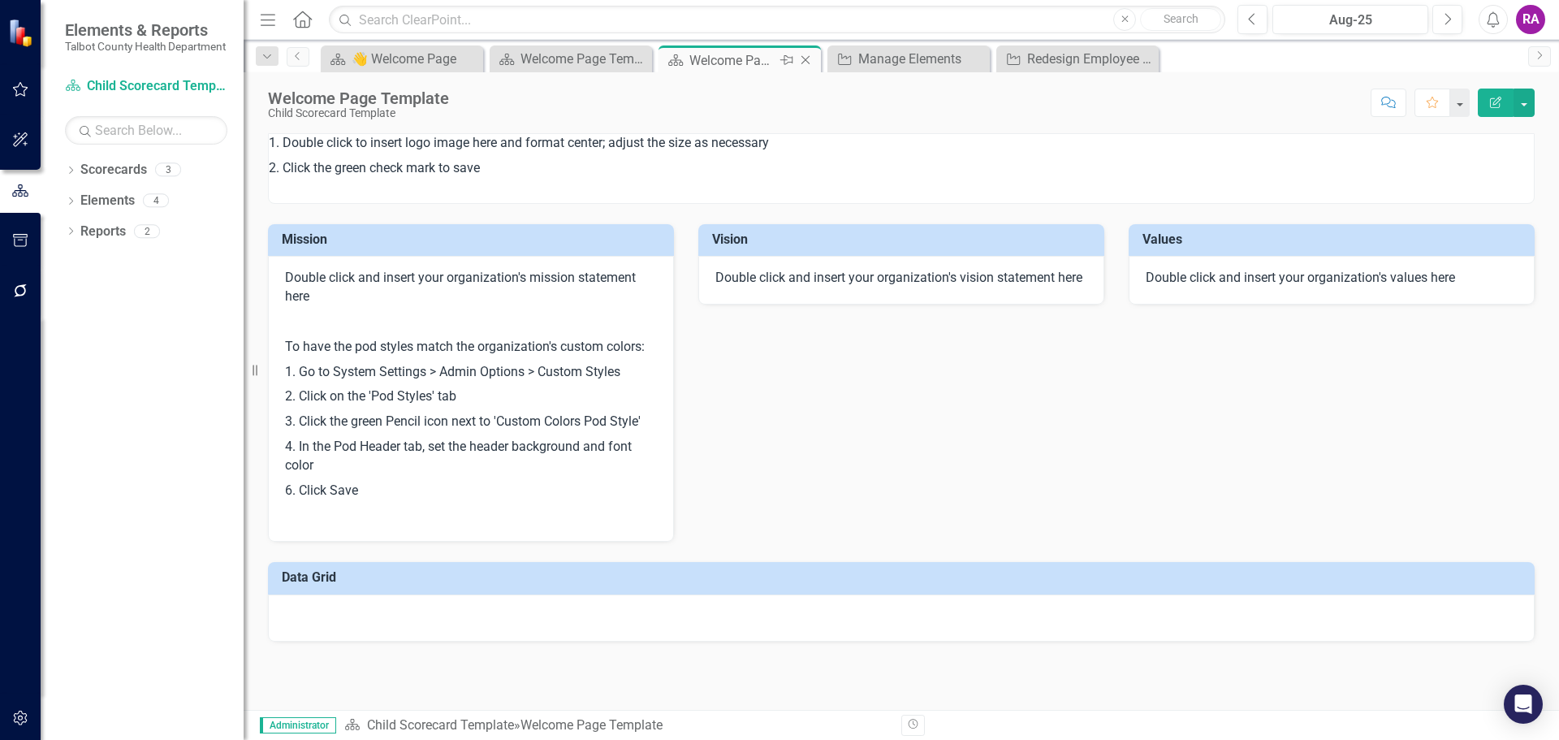
click at [809, 58] on icon "Close" at bounding box center [805, 60] width 16 height 13
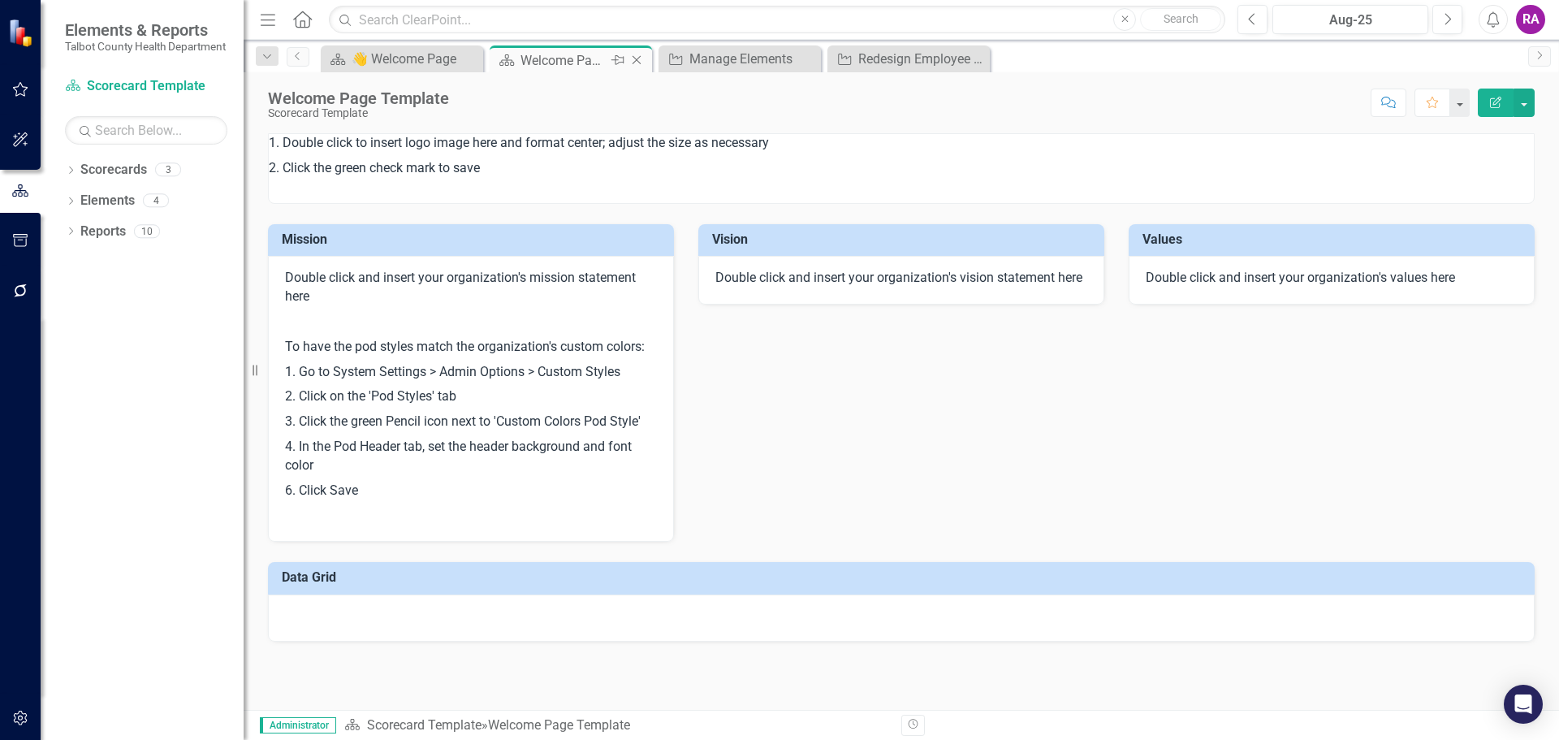
click at [637, 58] on icon "Close" at bounding box center [636, 60] width 16 height 13
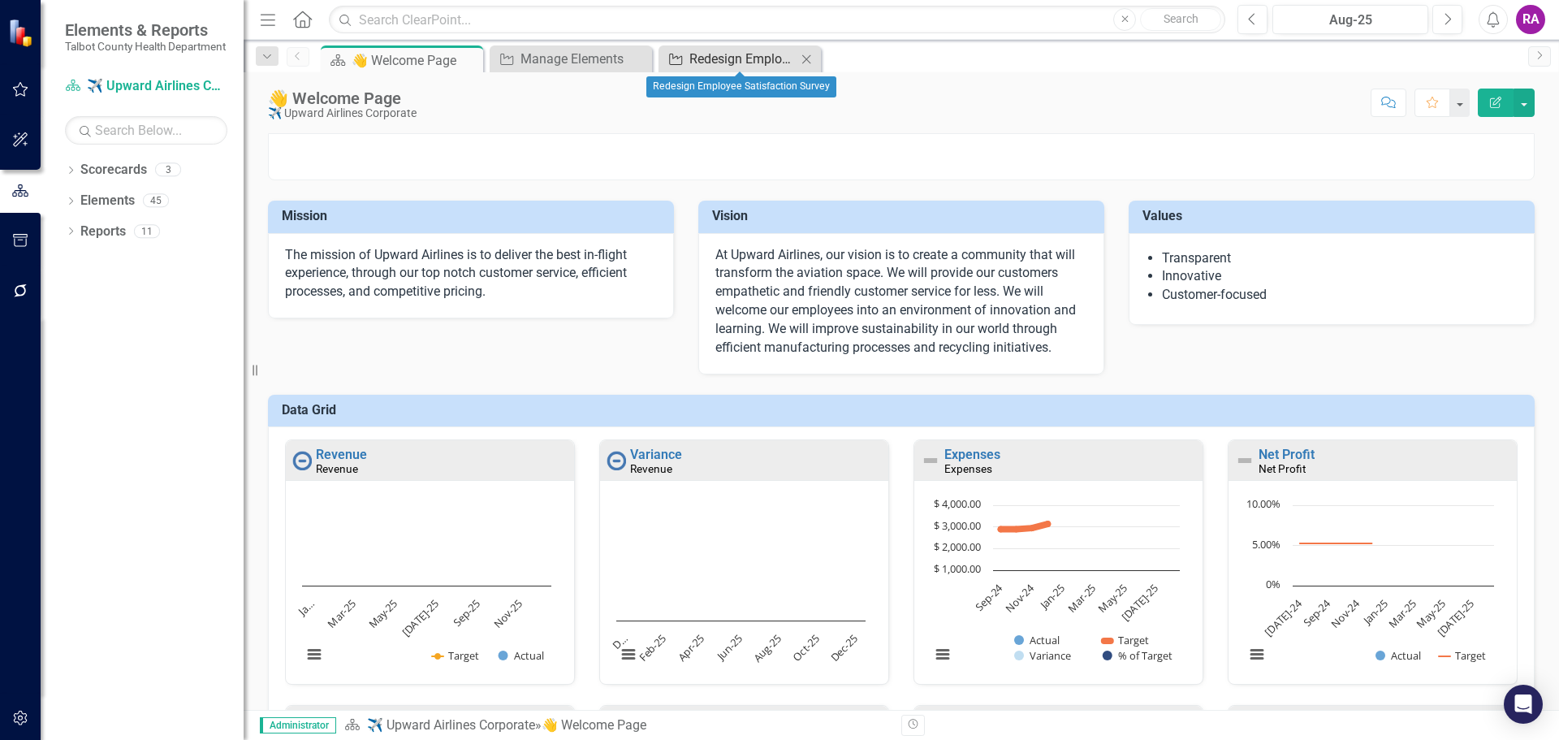
click at [746, 58] on div "Redesign Employee Satisfaction Survey" at bounding box center [742, 59] width 107 height 20
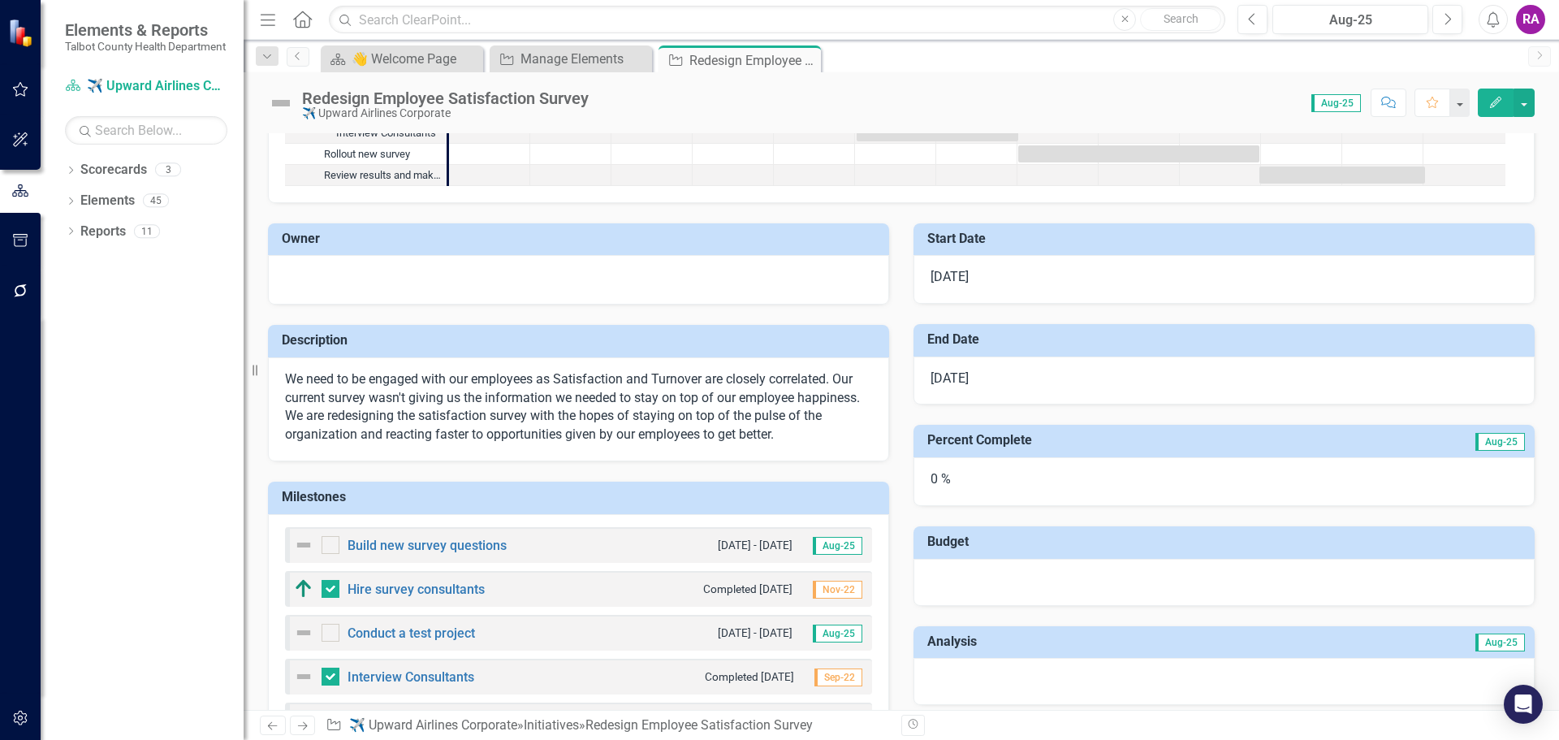
scroll to position [244, 0]
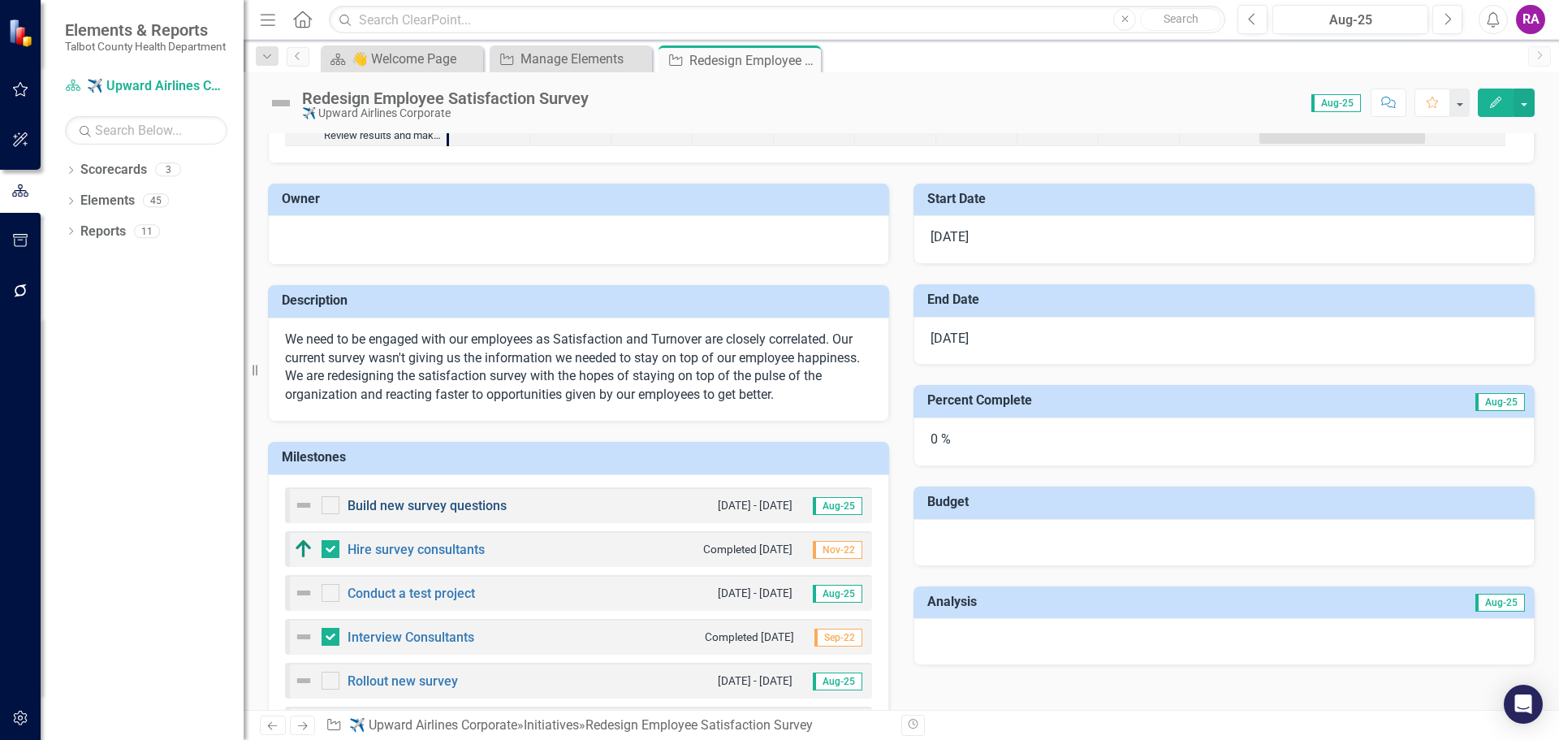
click at [401, 505] on link "Build new survey questions" at bounding box center [427, 505] width 159 height 15
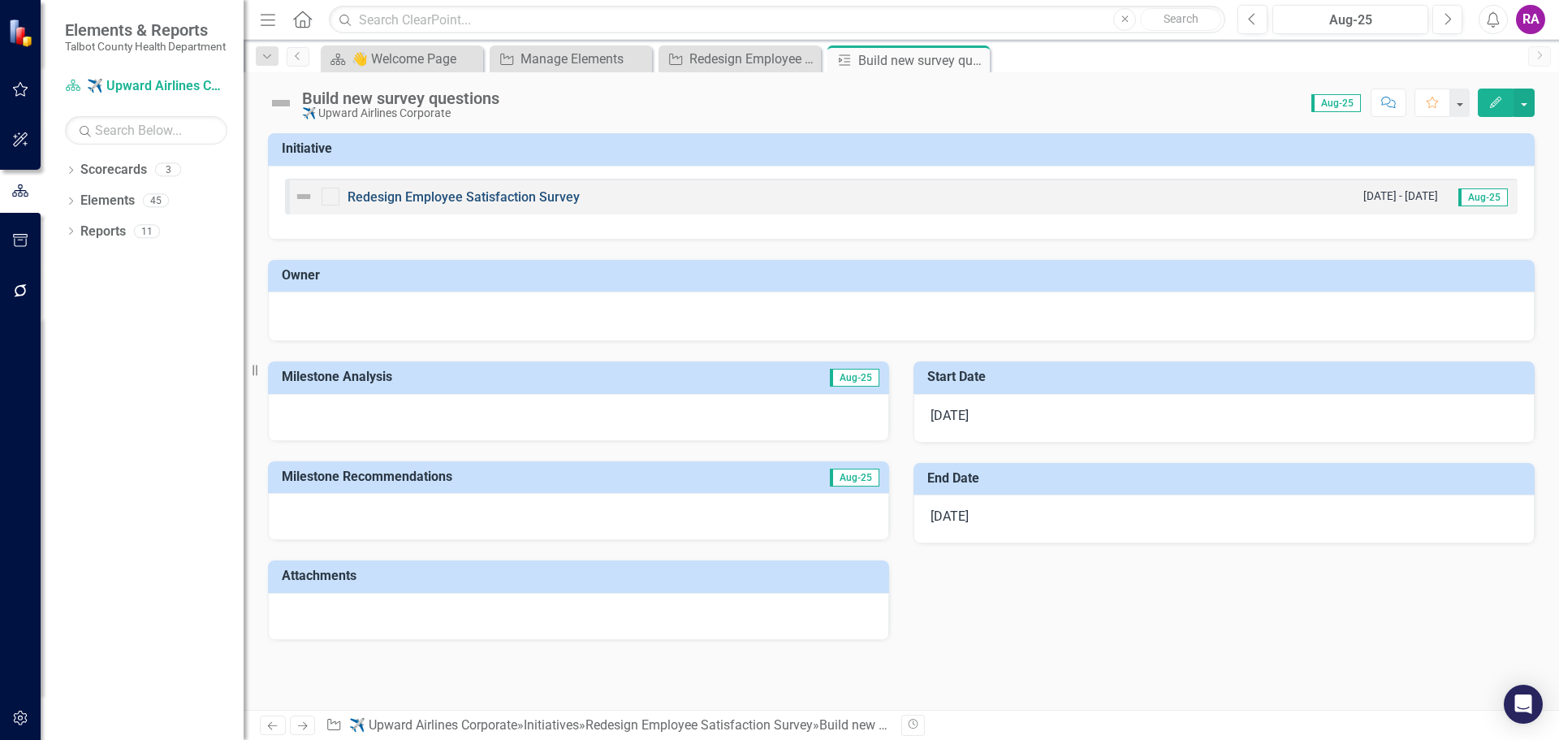
click at [523, 192] on link "Redesign Employee Satisfaction Survey" at bounding box center [464, 196] width 232 height 15
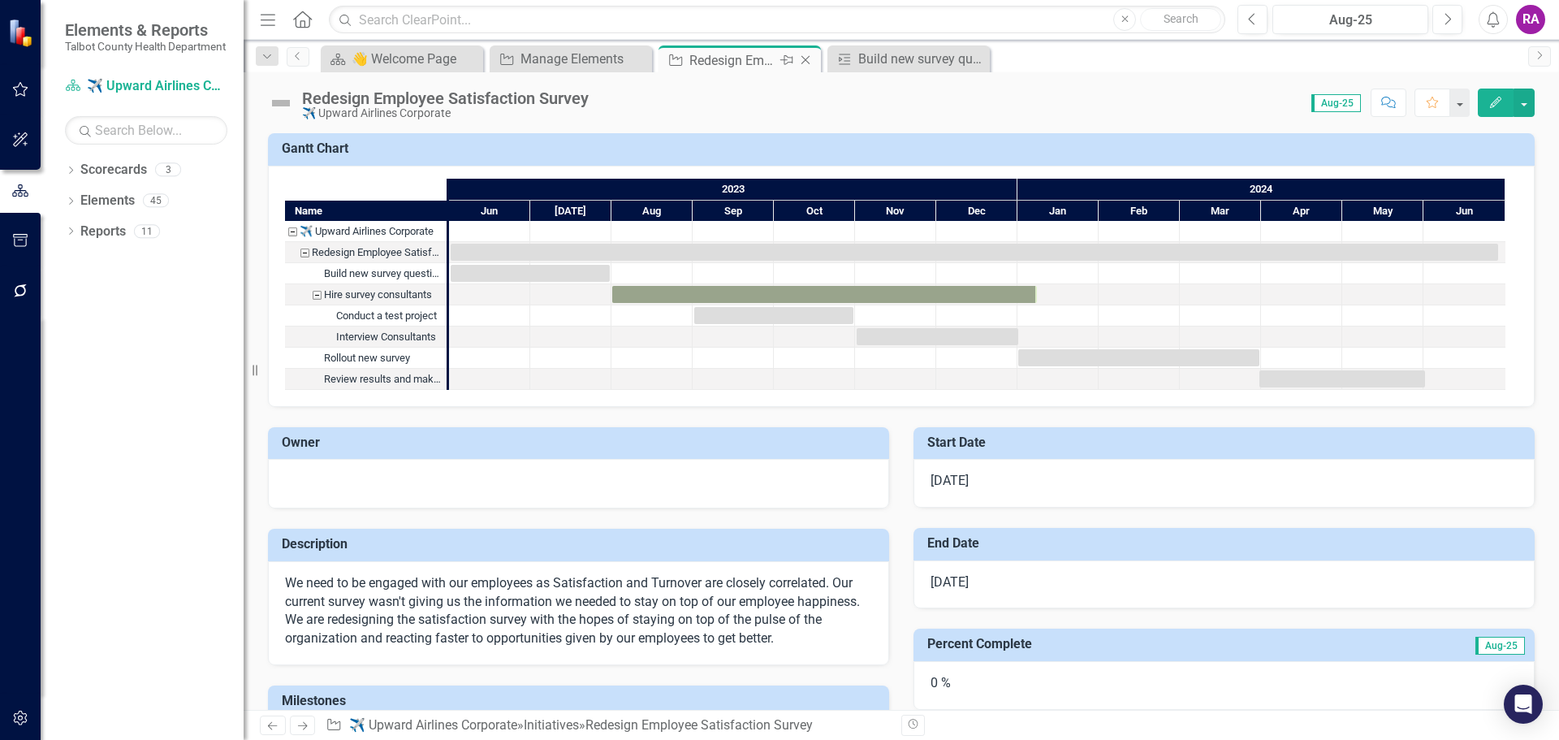
click at [804, 58] on icon "Close" at bounding box center [805, 60] width 16 height 13
